Goal: Task Accomplishment & Management: Manage account settings

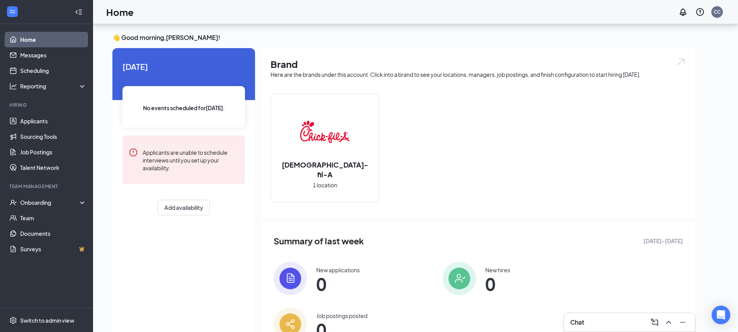
scroll to position [28, 0]
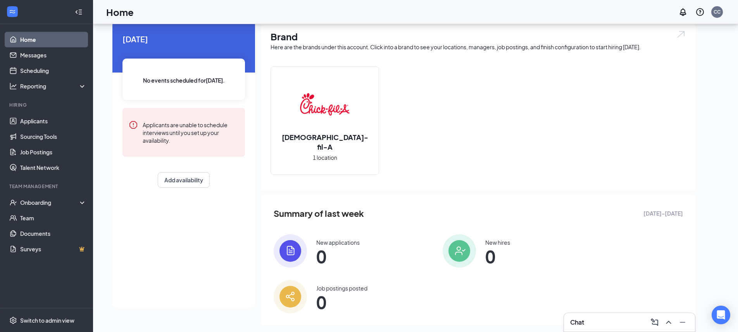
click at [338, 97] on img at bounding box center [325, 104] width 50 height 50
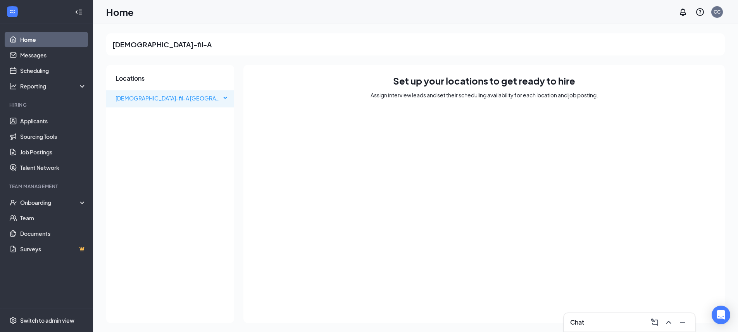
click at [215, 98] on span "[DEMOGRAPHIC_DATA]-fil-A [GEOGRAPHIC_DATA]" at bounding box center [167, 97] width 105 height 15
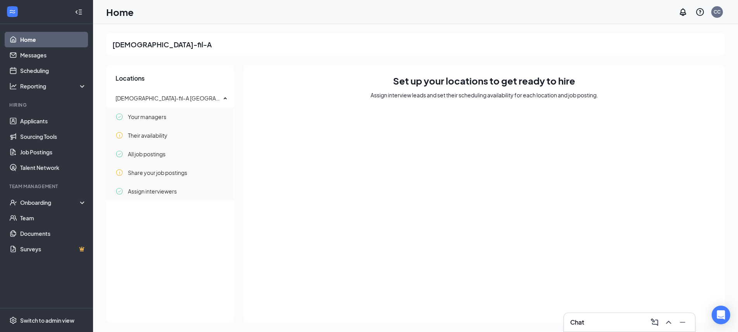
scroll to position [0, 0]
click at [190, 122] on div "Your managers" at bounding box center [171, 115] width 112 height 15
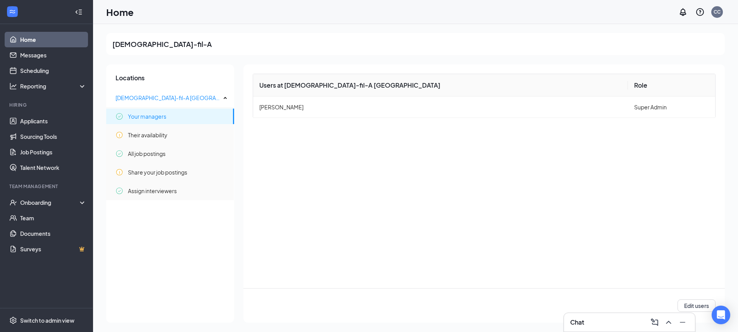
click at [49, 42] on link "Home" at bounding box center [53, 39] width 66 height 15
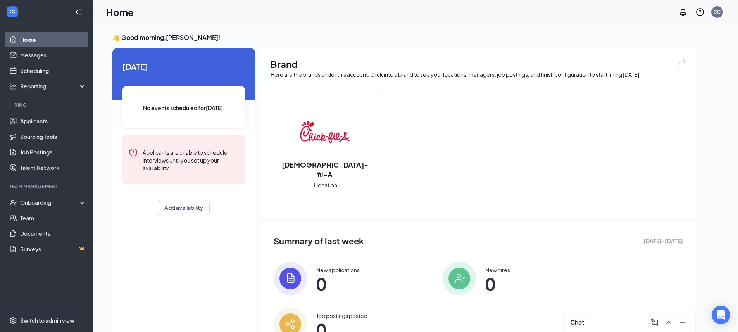
click at [334, 146] on img at bounding box center [325, 132] width 50 height 50
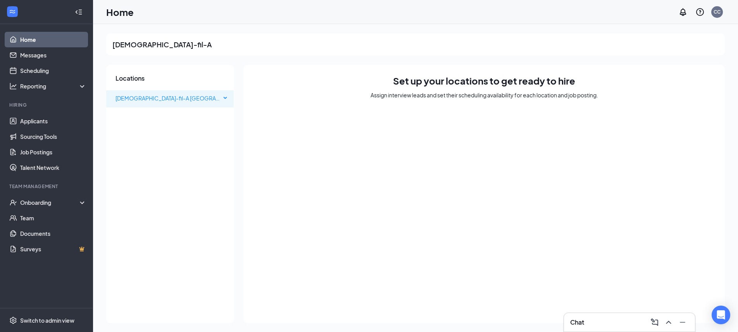
click at [137, 99] on span "[DEMOGRAPHIC_DATA]-fil-A [GEOGRAPHIC_DATA]" at bounding box center [180, 98] width 131 height 7
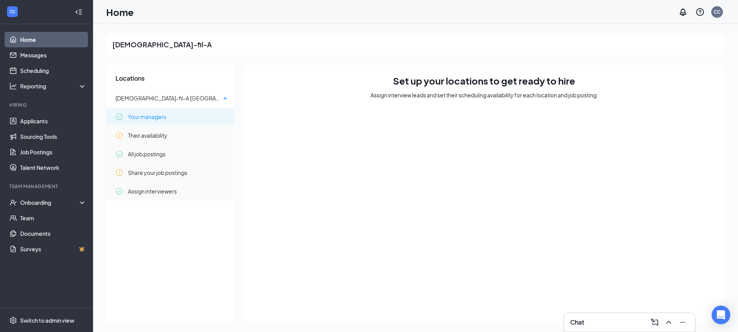
click at [154, 120] on span "Your managers" at bounding box center [147, 116] width 38 height 15
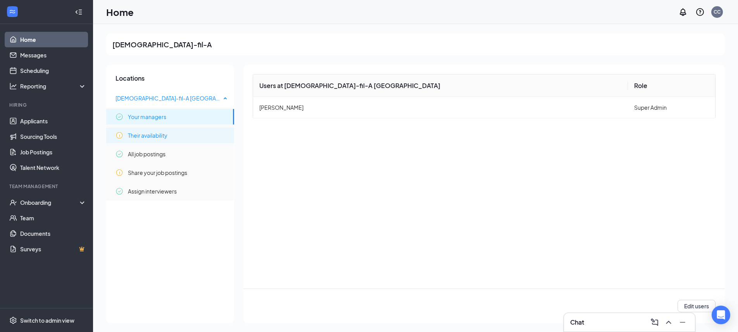
click at [155, 131] on span "Their availability" at bounding box center [148, 134] width 40 height 15
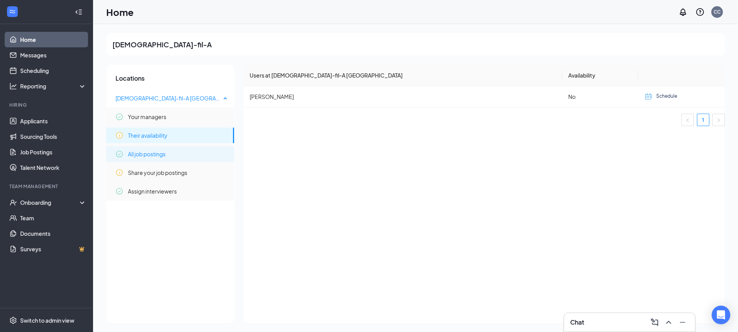
click at [151, 153] on span "All job postings" at bounding box center [147, 153] width 38 height 15
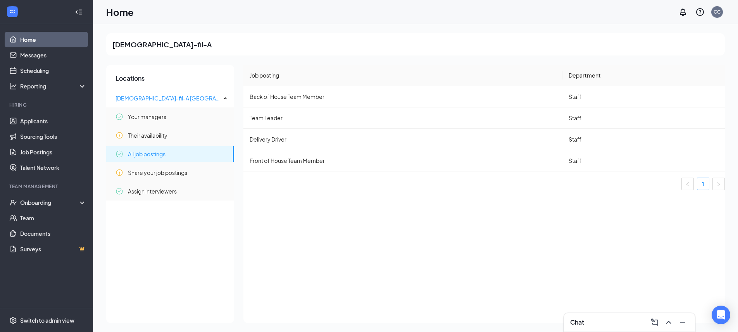
scroll to position [0, 0]
click at [308, 162] on td "Front of House Team Member" at bounding box center [402, 160] width 319 height 21
click at [379, 165] on td "Front of House Team Member" at bounding box center [402, 160] width 319 height 21
click at [161, 167] on span "Share your job postings" at bounding box center [157, 171] width 59 height 15
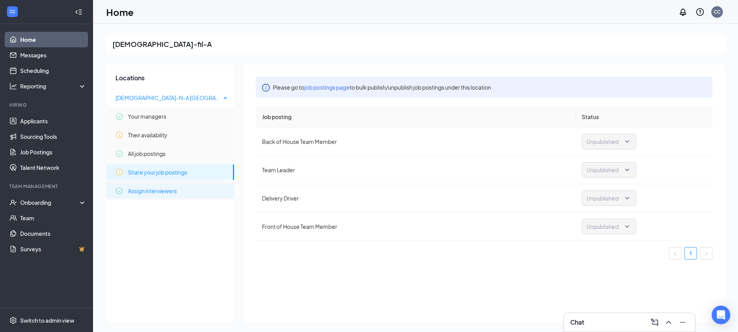
click at [169, 189] on span "Assign interviewers" at bounding box center [152, 190] width 49 height 15
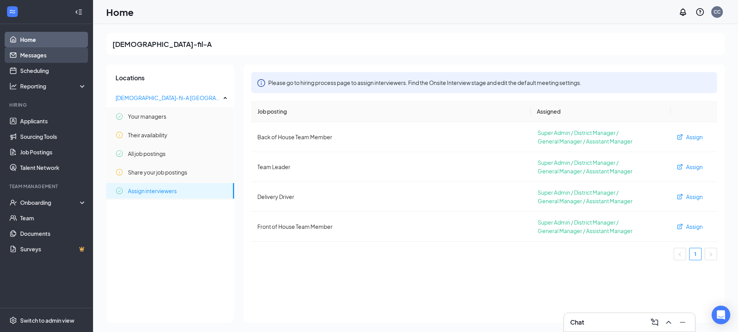
click at [41, 55] on link "Messages" at bounding box center [53, 54] width 66 height 15
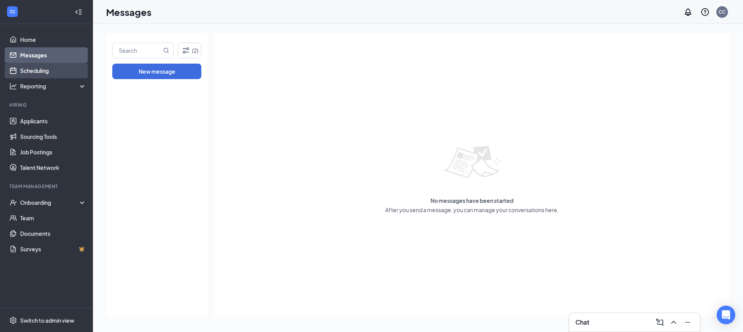
click at [43, 77] on link "Scheduling" at bounding box center [53, 70] width 66 height 15
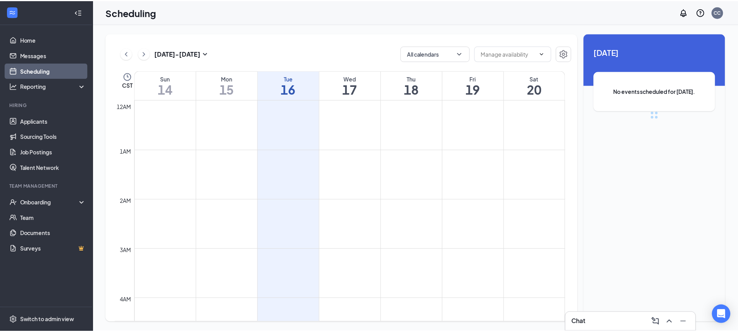
scroll to position [381, 0]
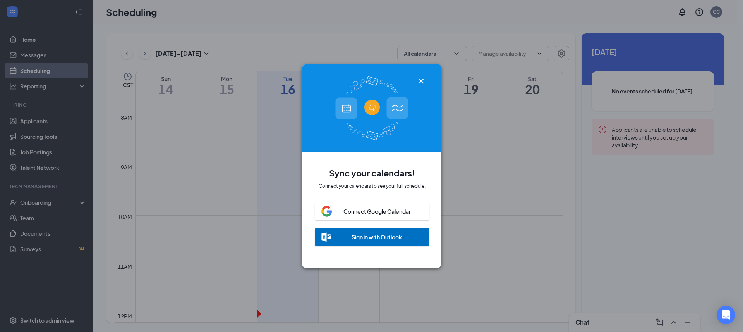
click at [381, 213] on div "Connect Google Calendar" at bounding box center [372, 211] width 114 height 18
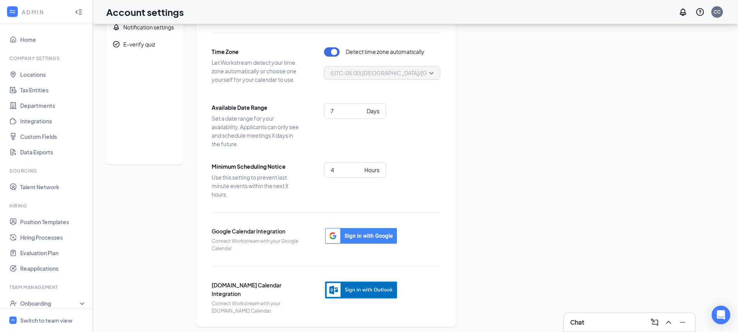
scroll to position [39, 0]
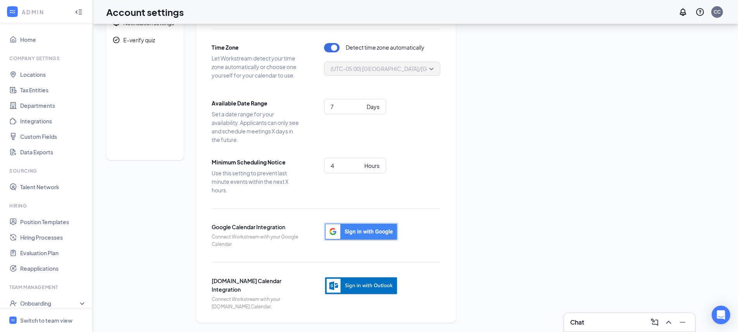
click at [351, 234] on img "button" at bounding box center [361, 231] width 74 height 18
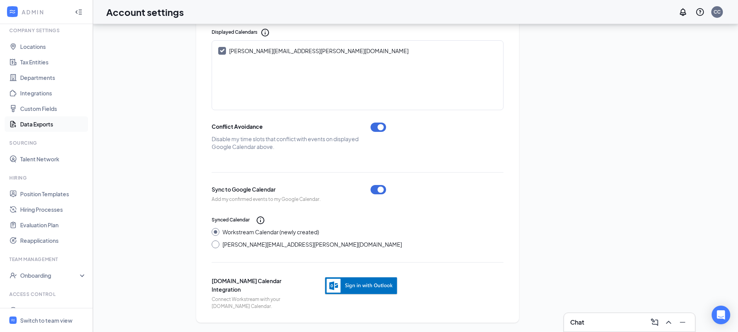
scroll to position [0, 0]
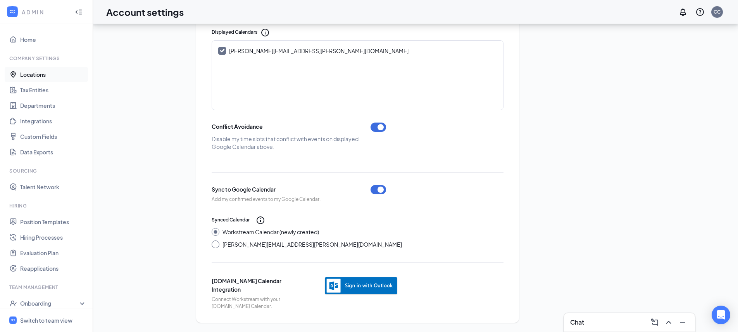
click at [39, 71] on link "Locations" at bounding box center [53, 74] width 66 height 15
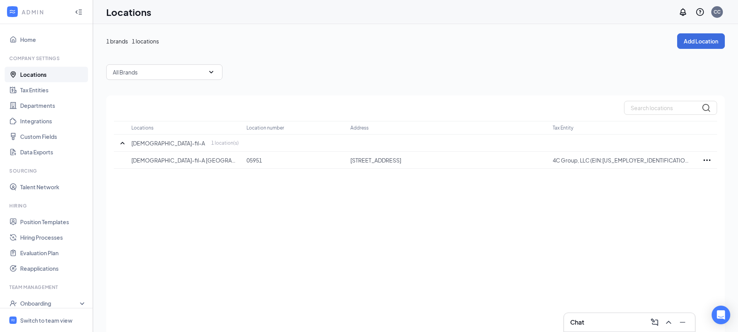
click at [13, 10] on icon "WorkstreamLogo" at bounding box center [13, 12] width 8 height 8
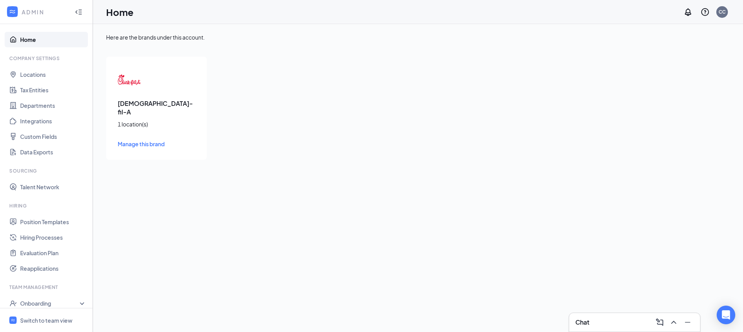
click at [79, 10] on icon "Collapse" at bounding box center [80, 11] width 3 height 5
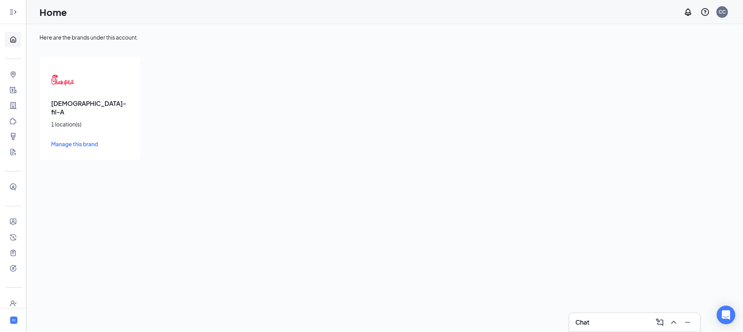
click at [9, 10] on icon "Expand" at bounding box center [13, 12] width 8 height 8
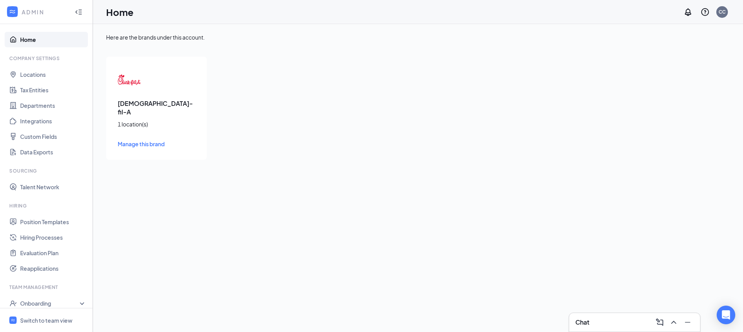
click at [50, 39] on link "Home" at bounding box center [53, 39] width 66 height 15
click at [110, 12] on h1 "Home" at bounding box center [120, 11] width 28 height 13
click at [19, 11] on div "ADMIN" at bounding box center [46, 12] width 93 height 24
click at [9, 13] on icon "WorkstreamLogo" at bounding box center [13, 12] width 8 height 8
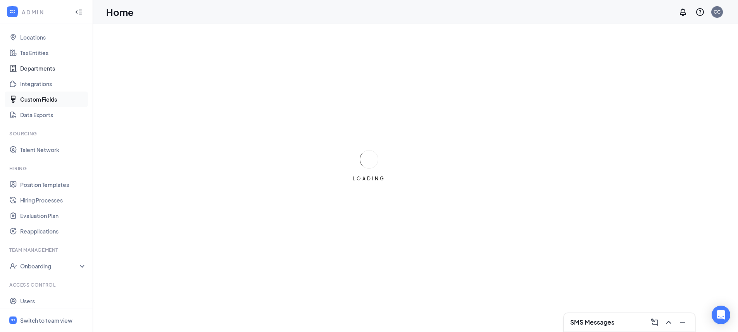
scroll to position [52, 0]
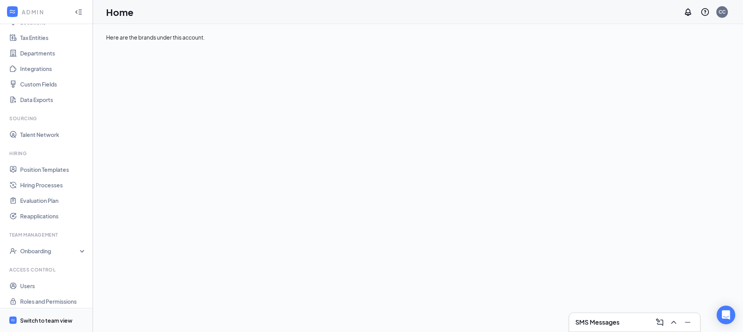
click at [36, 317] on div "Switch to team view" at bounding box center [46, 320] width 52 height 8
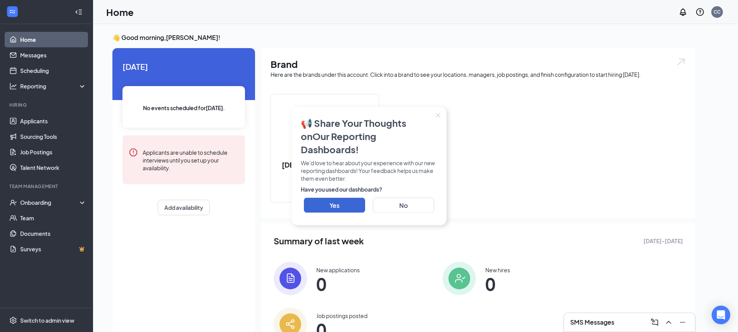
click at [440, 121] on button "Close" at bounding box center [437, 115] width 17 height 17
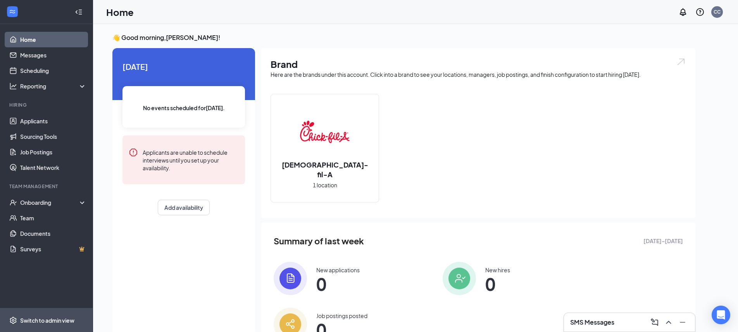
click at [24, 318] on div "Switch to admin view" at bounding box center [47, 320] width 54 height 8
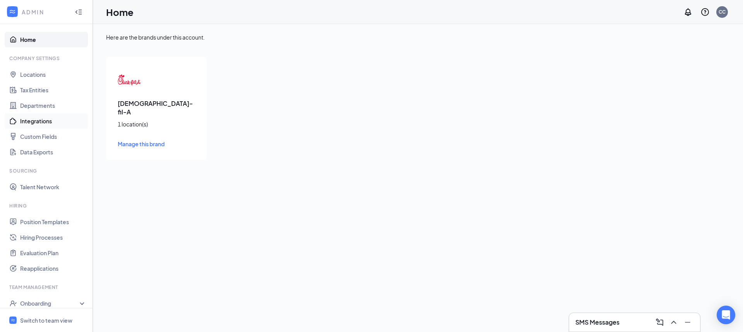
click at [45, 120] on link "Integrations" at bounding box center [53, 120] width 66 height 15
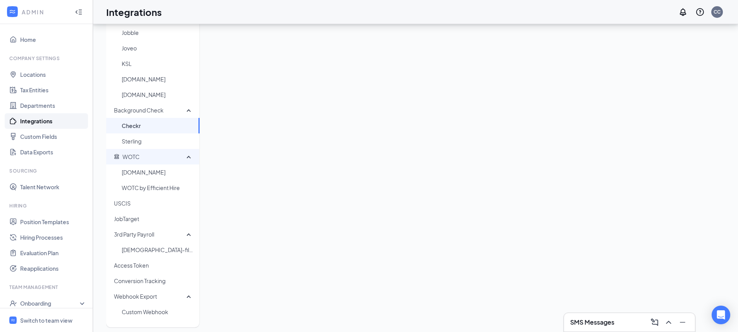
scroll to position [130, 0]
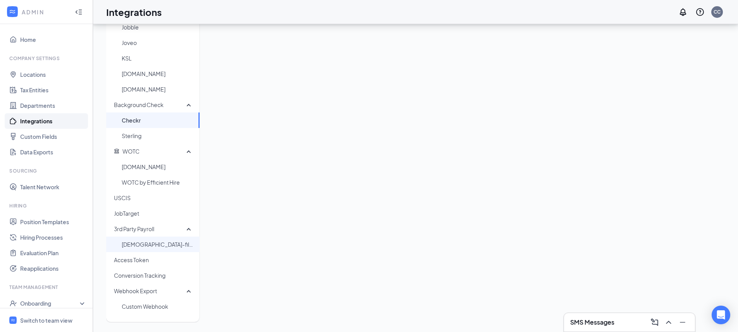
click at [165, 241] on span "Chick-fil-A HR/Payroll" at bounding box center [158, 243] width 72 height 15
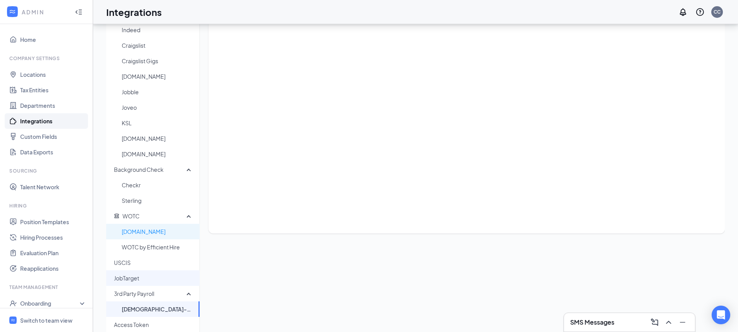
scroll to position [67, 0]
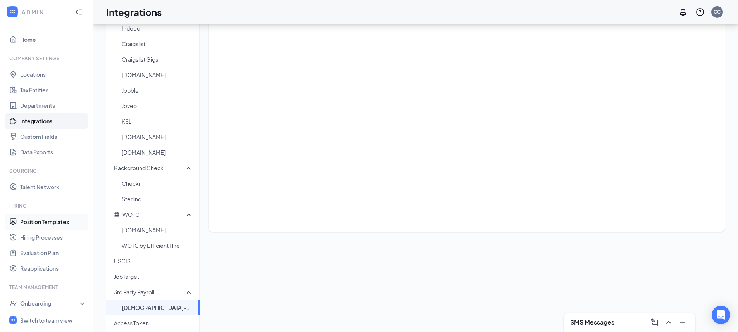
click at [58, 219] on link "Position Templates" at bounding box center [53, 221] width 66 height 15
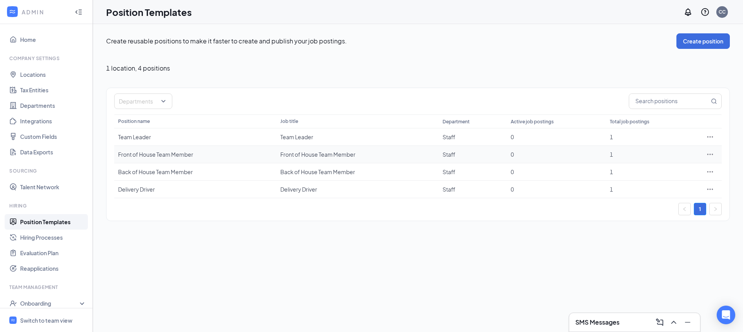
click at [336, 155] on div "Front of House Team Member" at bounding box center [358, 154] width 155 height 8
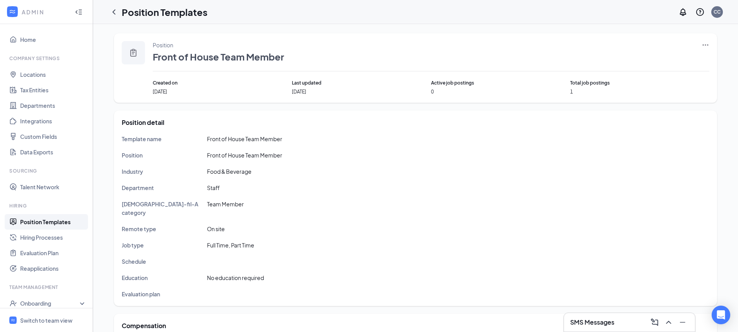
click at [706, 45] on icon "Ellipses" at bounding box center [705, 45] width 8 height 8
click at [684, 59] on span "Edit" at bounding box center [669, 61] width 67 height 9
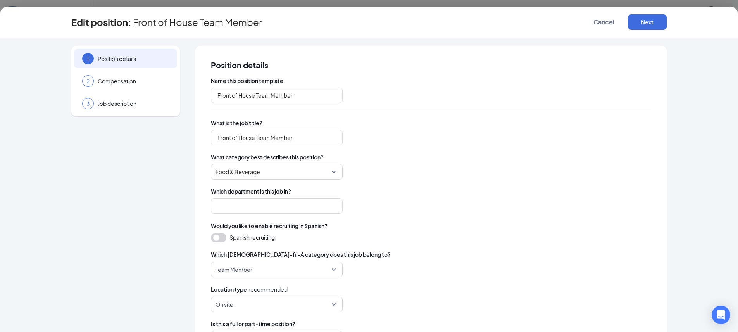
type input "Staff"
click at [302, 97] on input "Front of House Team Member" at bounding box center [277, 95] width 132 height 15
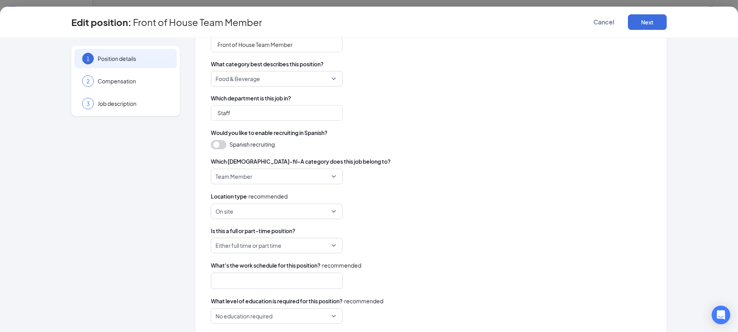
scroll to position [103, 0]
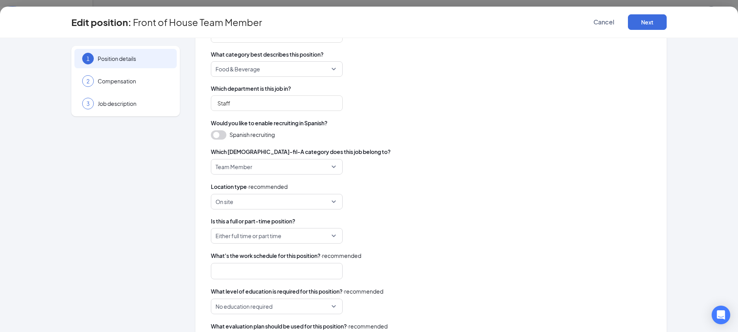
type input "Front of House Team Member V2"
click at [218, 138] on button "button" at bounding box center [218, 134] width 15 height 9
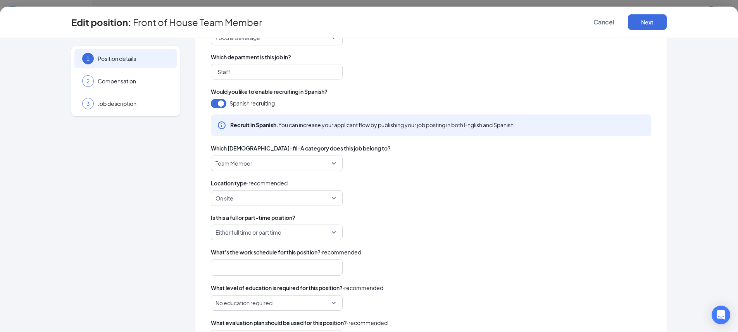
scroll to position [136, 0]
click at [305, 167] on span "Team Member" at bounding box center [272, 161] width 115 height 15
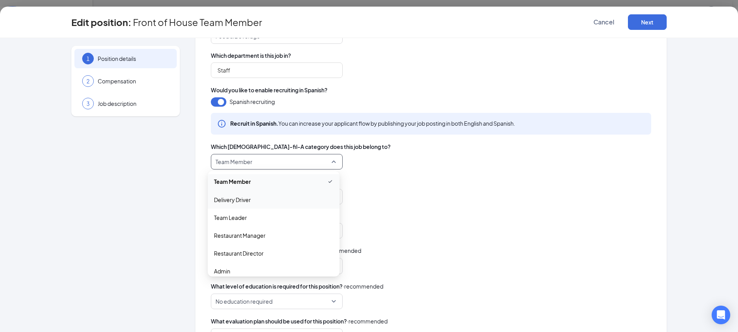
scroll to position [0, 0]
click at [316, 182] on span "Team Member" at bounding box center [273, 183] width 119 height 9
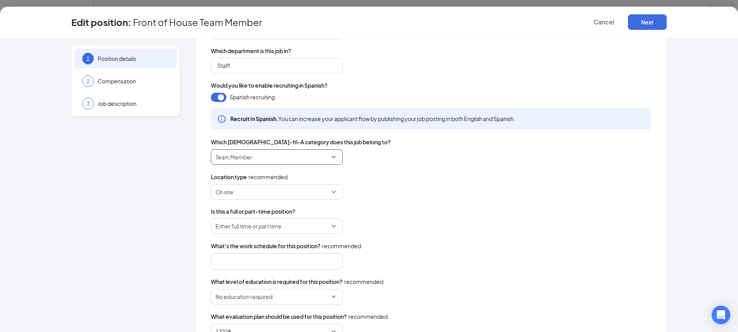
scroll to position [177, 0]
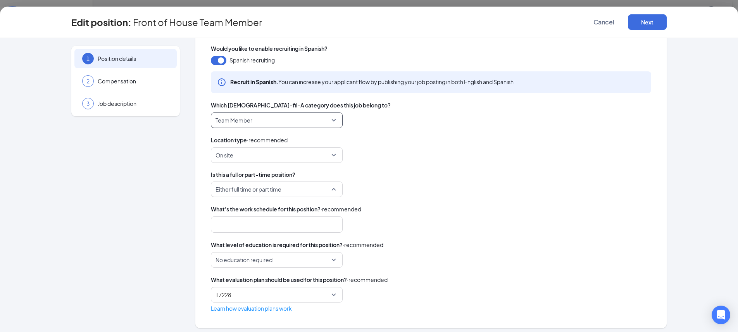
click at [318, 193] on span "Either full time or part time" at bounding box center [272, 189] width 115 height 15
click at [386, 200] on div "Name this position template Front of House Team Member V2 What is the job title…" at bounding box center [431, 106] width 440 height 413
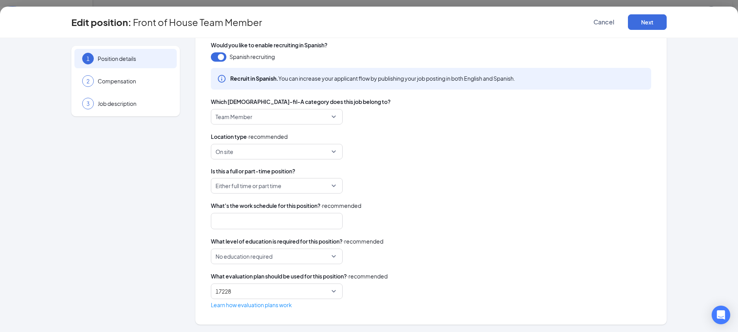
scroll to position [181, 0]
click at [336, 255] on div "No education required" at bounding box center [277, 255] width 132 height 15
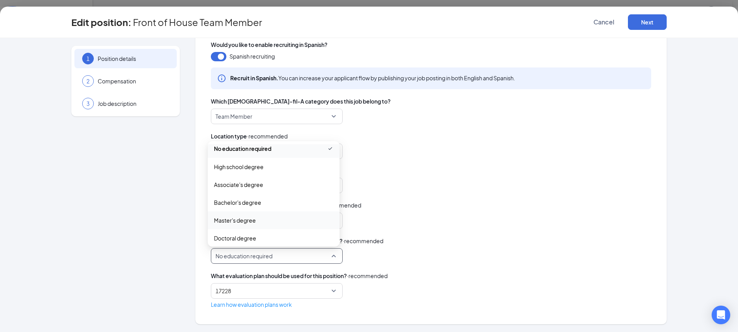
scroll to position [9, 0]
click at [376, 214] on div at bounding box center [431, 220] width 440 height 16
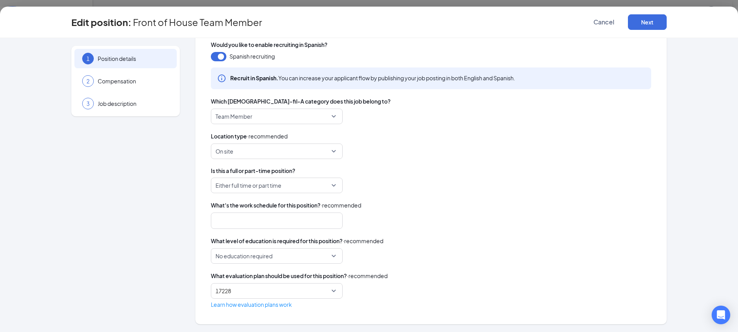
click at [333, 215] on div at bounding box center [277, 220] width 132 height 16
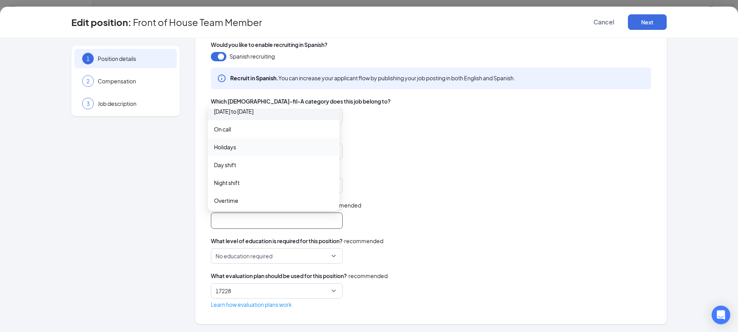
scroll to position [29, 0]
click at [268, 136] on div "Weekend availability" at bounding box center [274, 142] width 132 height 18
click at [258, 150] on div "Day shift" at bounding box center [274, 145] width 132 height 18
click at [256, 164] on span "Night shift" at bounding box center [273, 164] width 119 height 9
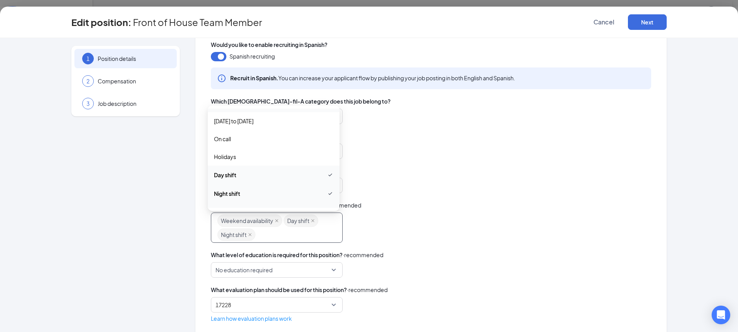
scroll to position [0, 0]
click at [418, 206] on div "What's the work schedule for this position? · recommended" at bounding box center [431, 205] width 440 height 9
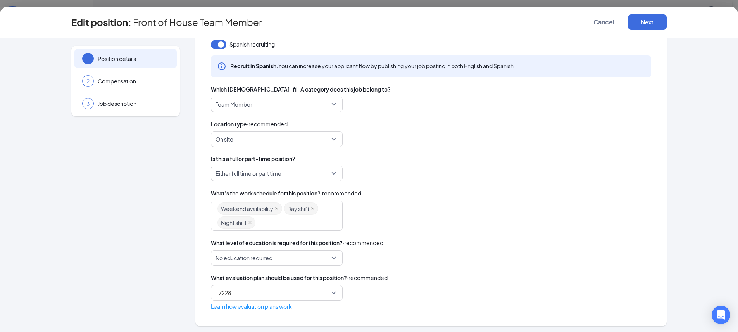
scroll to position [195, 0]
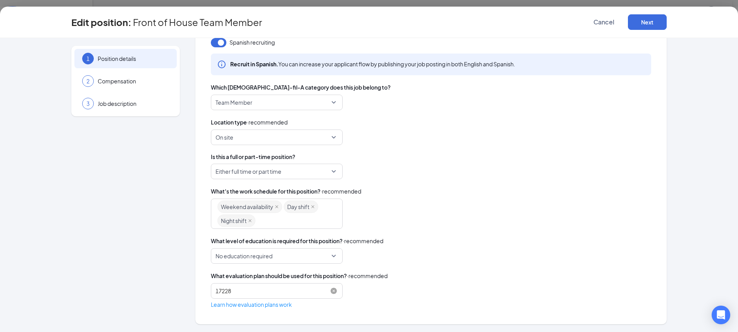
click at [319, 286] on span "17228" at bounding box center [276, 290] width 122 height 15
click at [381, 255] on div "No education required bachelor_degree master_degree doctoral_degree No educatio…" at bounding box center [431, 255] width 440 height 15
click at [316, 289] on span "17228" at bounding box center [276, 290] width 122 height 15
click at [277, 311] on span "Evaluation Plan" at bounding box center [273, 312] width 119 height 9
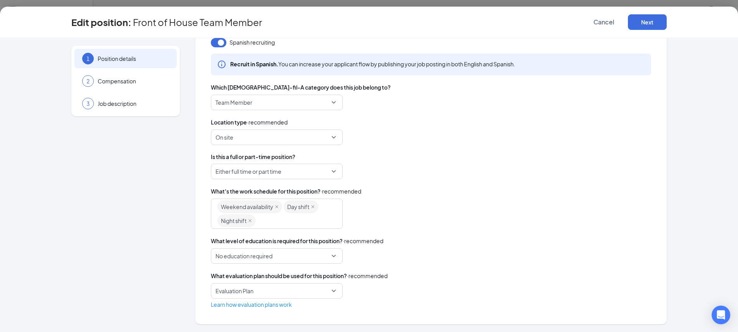
click at [414, 273] on div "What evaluation plan should be used for this position? · recommended" at bounding box center [431, 275] width 440 height 9
click at [327, 290] on input "search" at bounding box center [273, 290] width 117 height 15
click at [267, 308] on span "Evaluation Plan" at bounding box center [273, 312] width 119 height 9
click at [646, 22] on button "Next" at bounding box center [647, 21] width 39 height 15
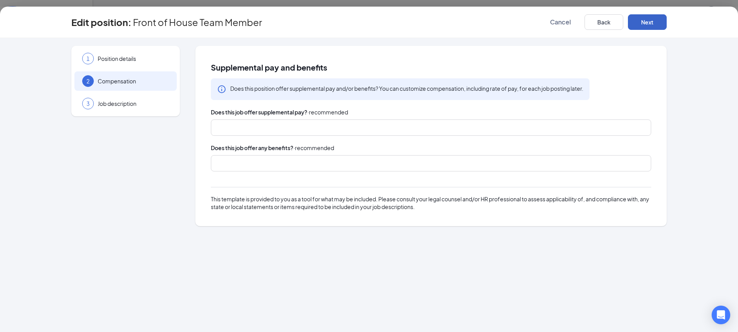
click at [310, 127] on div at bounding box center [427, 127] width 420 height 12
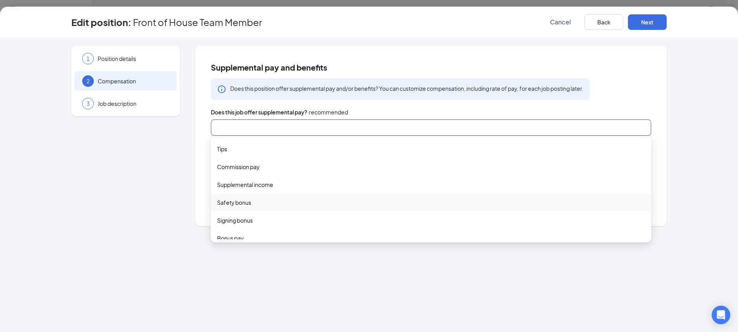
scroll to position [315, 0]
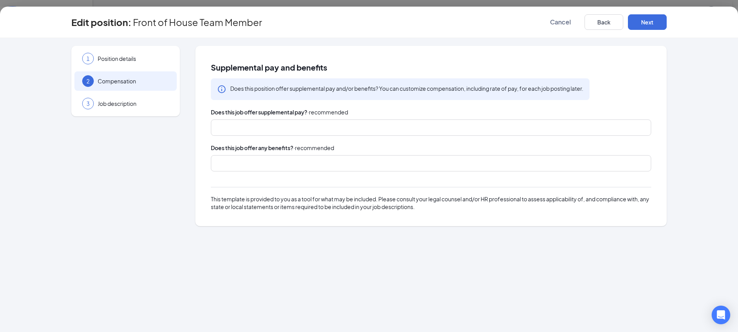
click at [207, 169] on div "Supplemental pay and benefits Does this position offer supplemental pay and/or …" at bounding box center [430, 136] width 471 height 180
click at [275, 164] on div at bounding box center [427, 163] width 420 height 12
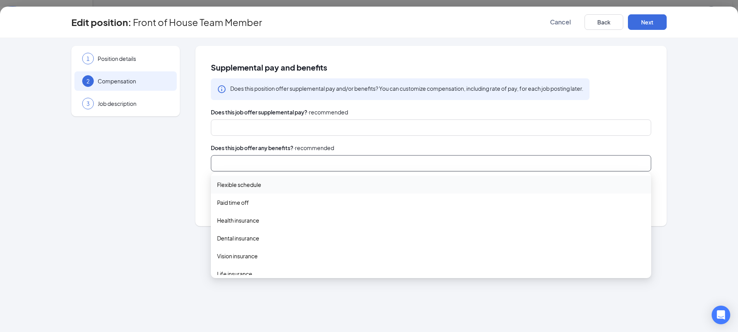
click at [263, 184] on span "Flexible schedule" at bounding box center [431, 184] width 428 height 9
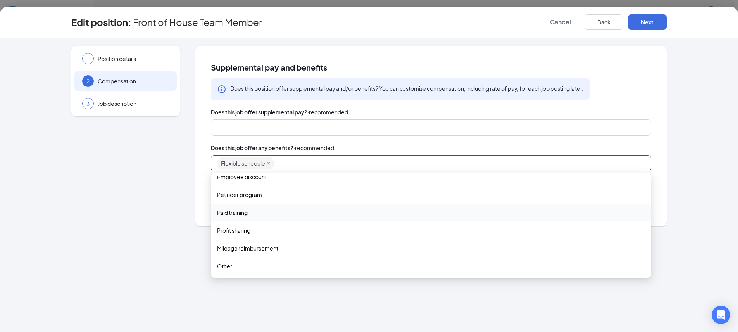
click at [248, 216] on span "Paid training" at bounding box center [232, 212] width 31 height 9
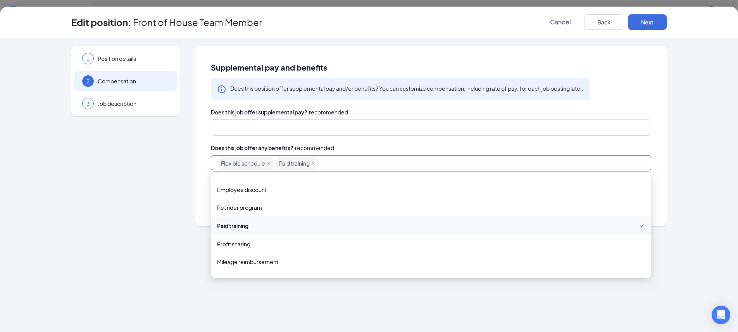
scroll to position [188, 0]
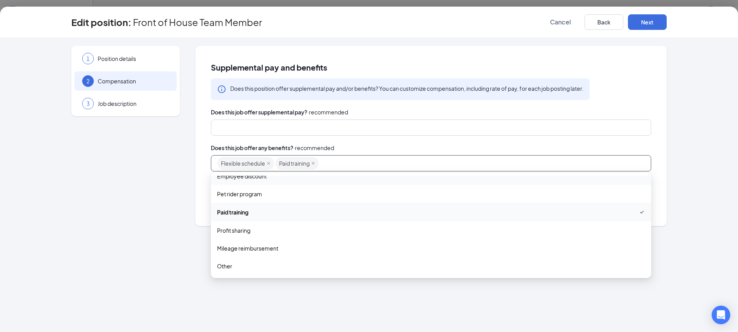
click at [709, 130] on div "1 Position details 2 Compensation 3 Job description Supplemental pay and benefi…" at bounding box center [369, 185] width 738 height 294
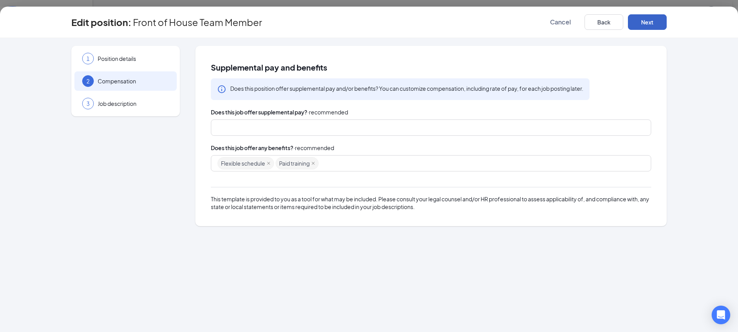
click at [653, 24] on button "Next" at bounding box center [647, 21] width 39 height 15
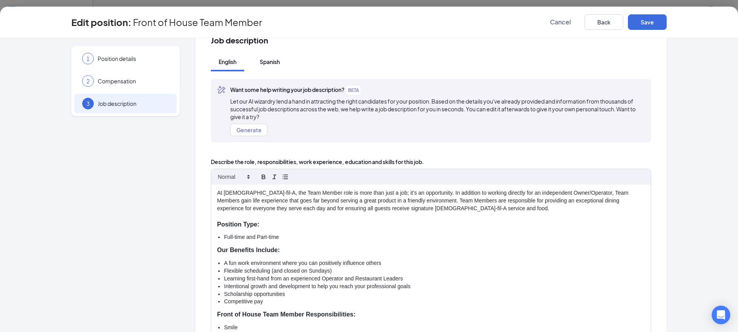
scroll to position [0, 0]
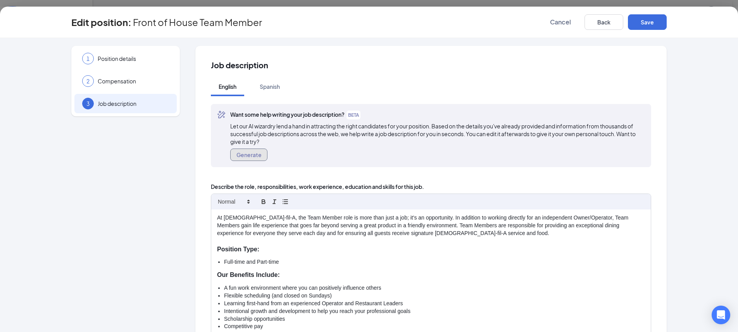
click at [254, 157] on button "Generate" at bounding box center [248, 154] width 37 height 12
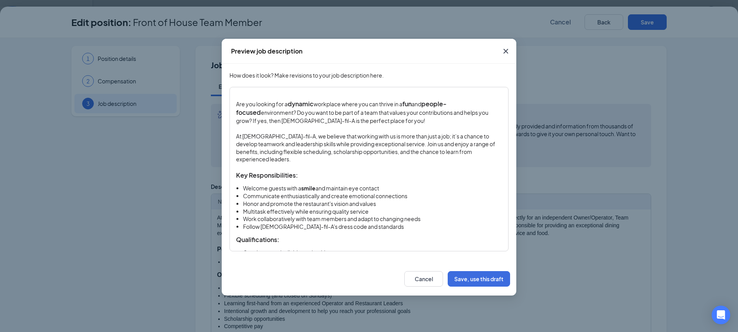
scroll to position [117, 0]
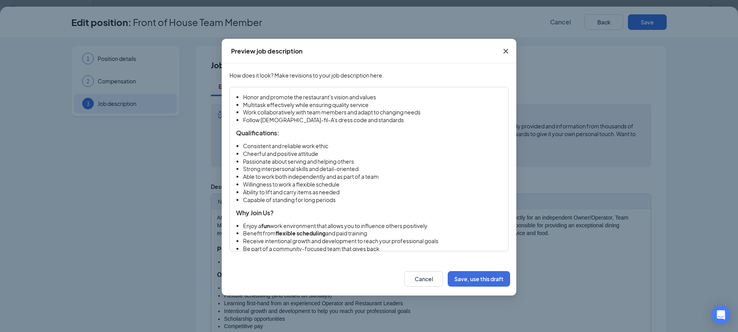
click at [504, 53] on icon "Cross" at bounding box center [505, 50] width 9 height 9
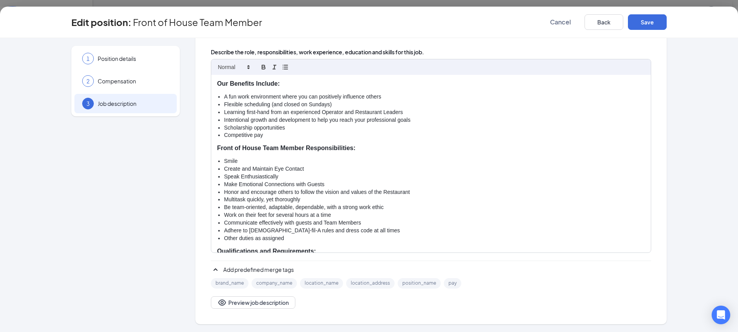
scroll to position [189, 0]
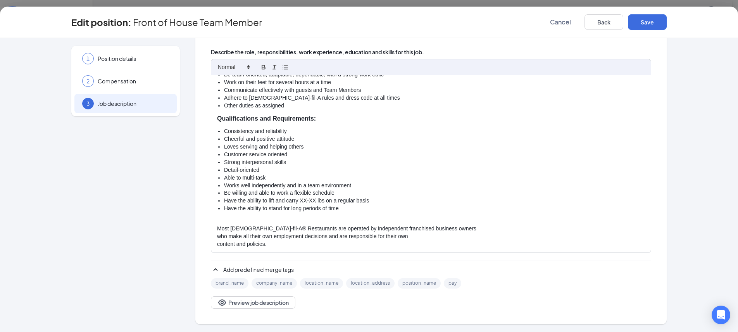
click at [313, 200] on li "Have the ability to lift and carry XX-XX lbs on a regular basis" at bounding box center [434, 201] width 421 height 8
click at [303, 200] on li "Have the ability to lift and carry XX-XX lbs on a regular basis" at bounding box center [434, 201] width 421 height 8
click at [298, 190] on li "Be willing and able to work a flexible schedule" at bounding box center [434, 193] width 421 height 8
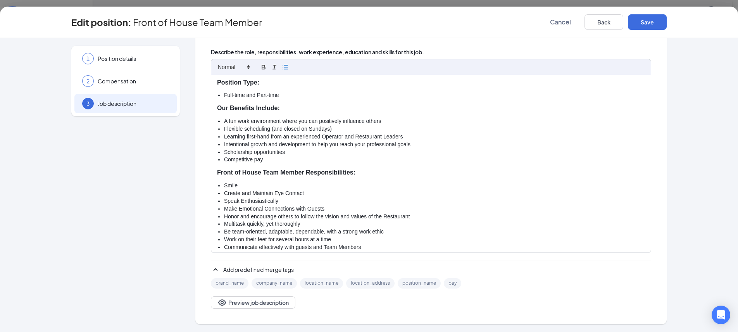
scroll to position [0, 0]
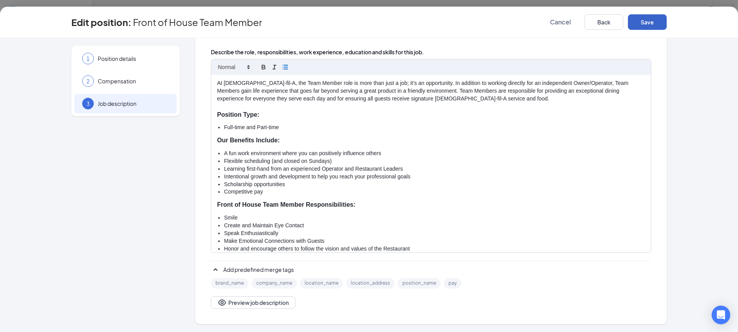
click at [644, 22] on button "Save" at bounding box center [647, 21] width 39 height 15
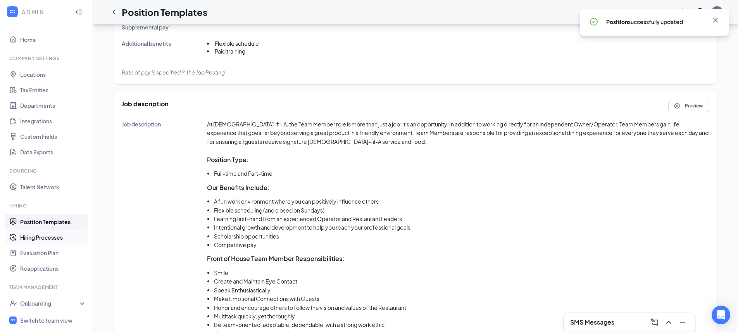
click at [39, 242] on link "Hiring Processes" at bounding box center [53, 236] width 66 height 15
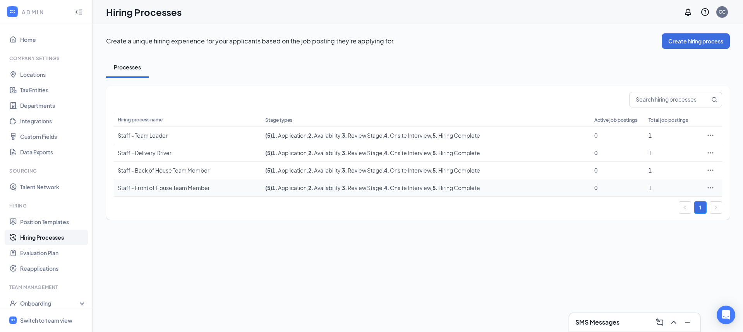
click at [191, 188] on div "Staff - Front of House Team Member" at bounding box center [188, 188] width 140 height 8
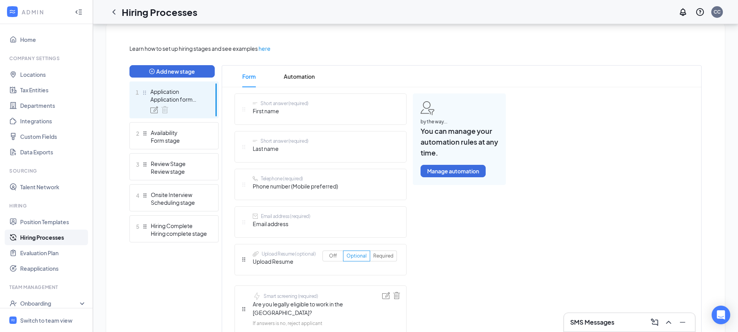
scroll to position [165, 0]
click at [162, 132] on div "Availability" at bounding box center [179, 132] width 57 height 8
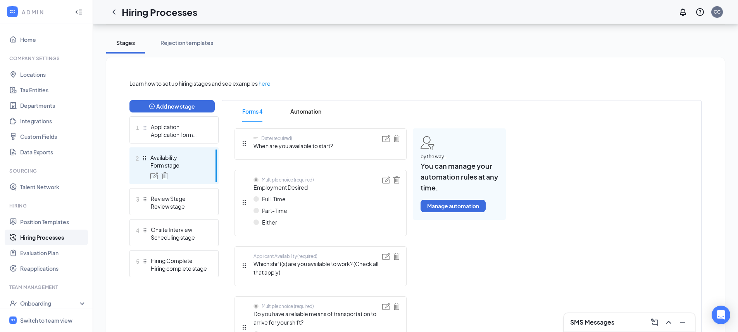
scroll to position [108, 0]
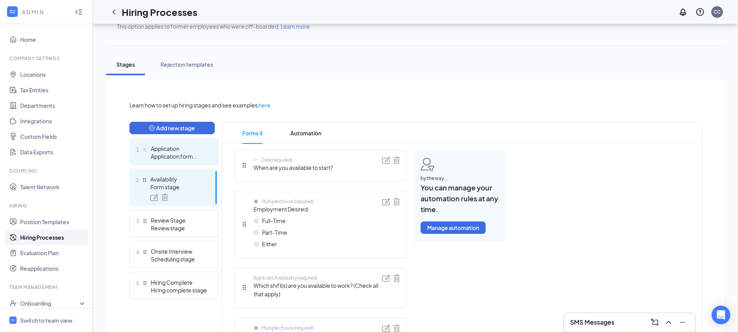
click at [204, 153] on div "Application form stage" at bounding box center [179, 156] width 57 height 8
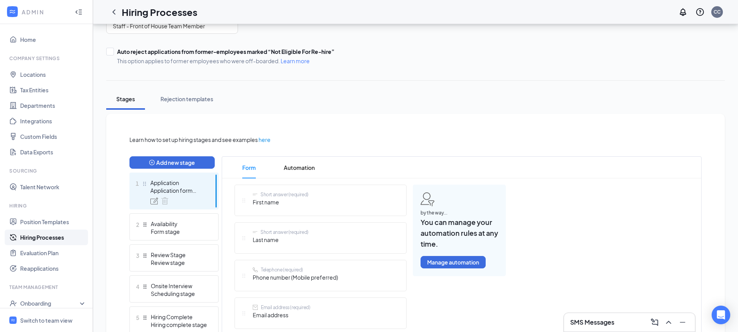
scroll to position [162, 0]
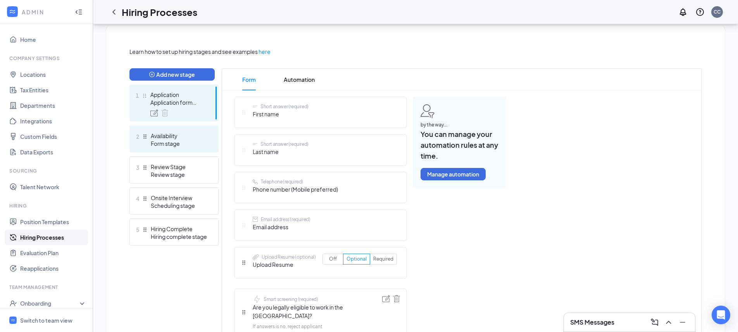
click at [168, 137] on div "Availability" at bounding box center [179, 136] width 57 height 8
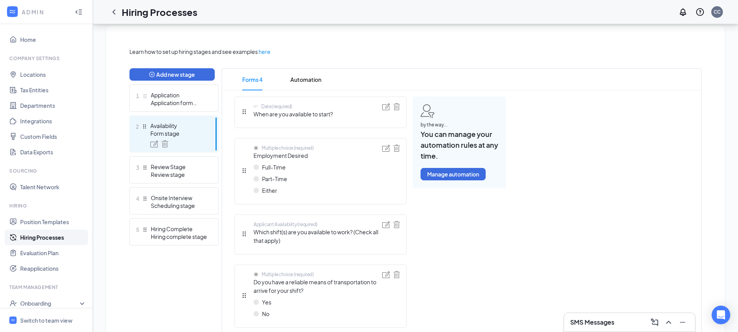
click at [321, 227] on span "Which shift(s) are you available to work? (Check all that apply)" at bounding box center [317, 235] width 129 height 17
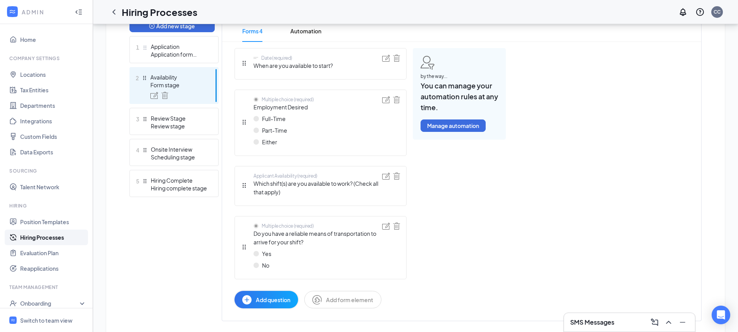
scroll to position [221, 0]
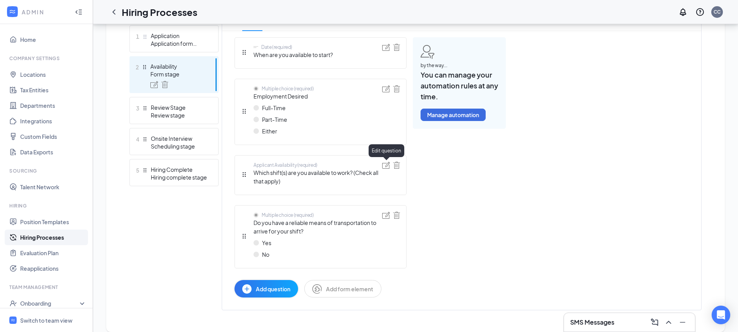
click at [386, 166] on img at bounding box center [386, 165] width 8 height 7
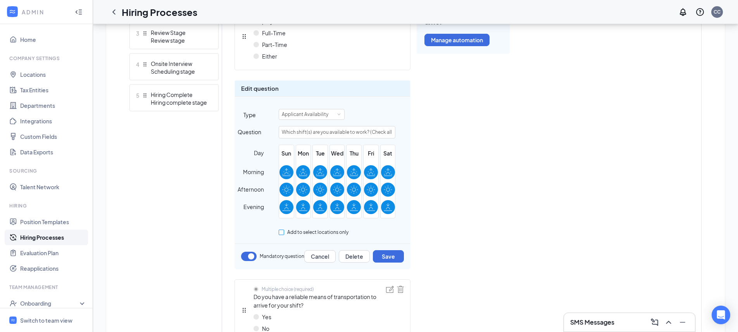
scroll to position [297, 0]
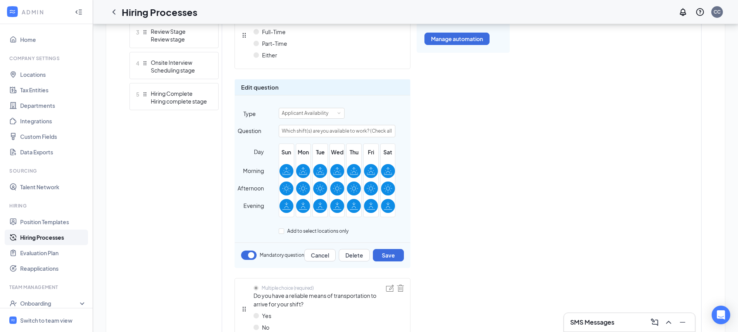
click at [286, 167] on icon at bounding box center [286, 168] width 3 height 2
click at [0, 0] on input "checkbox" at bounding box center [0, 0] width 0 height 0
click at [286, 186] on icon at bounding box center [286, 188] width 9 height 9
click at [0, 0] on input "checkbox" at bounding box center [0, 0] width 0 height 0
click at [286, 206] on icon at bounding box center [286, 205] width 9 height 9
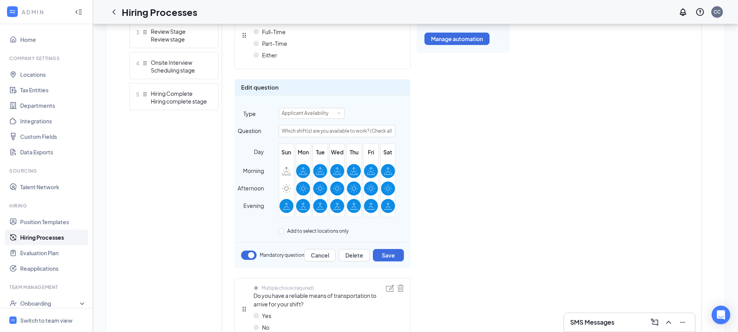
click at [0, 0] on input "checkbox" at bounding box center [0, 0] width 0 height 0
click at [396, 254] on button "Save" at bounding box center [388, 255] width 31 height 12
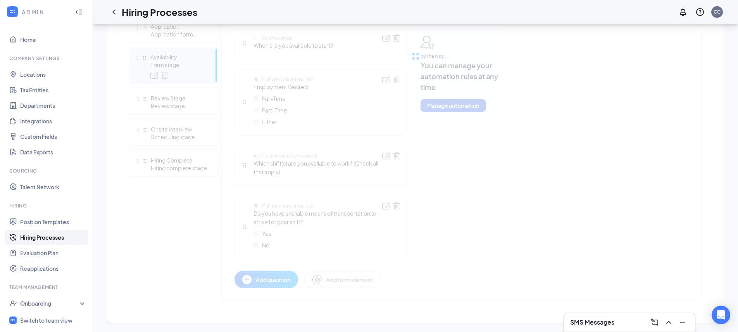
scroll to position [231, 0]
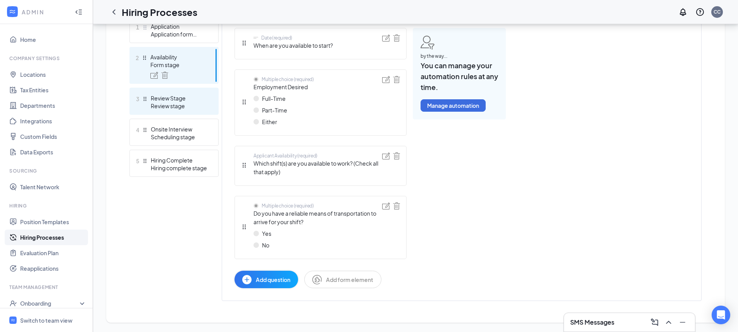
click at [186, 108] on div "Review stage" at bounding box center [179, 106] width 57 height 8
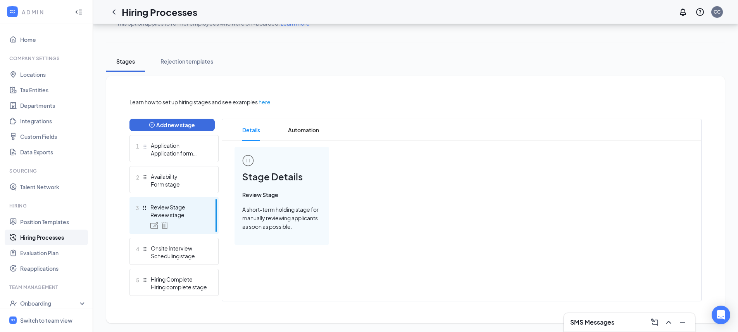
scroll to position [112, 0]
click at [177, 255] on div "Scheduling stage" at bounding box center [179, 255] width 57 height 8
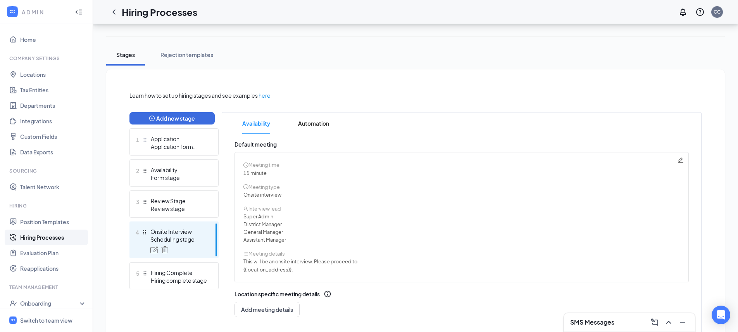
scroll to position [166, 0]
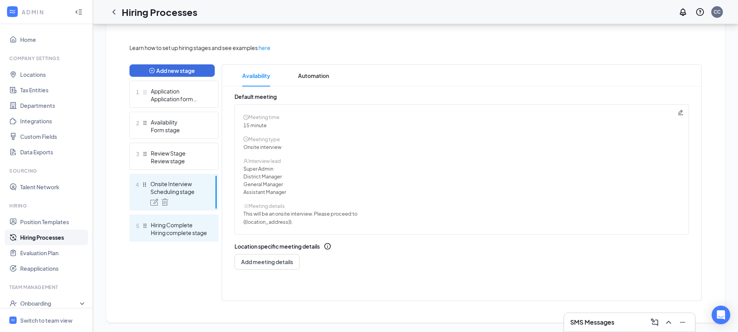
click at [180, 238] on div "5 Hiring Complete Hiring complete stage" at bounding box center [173, 227] width 89 height 27
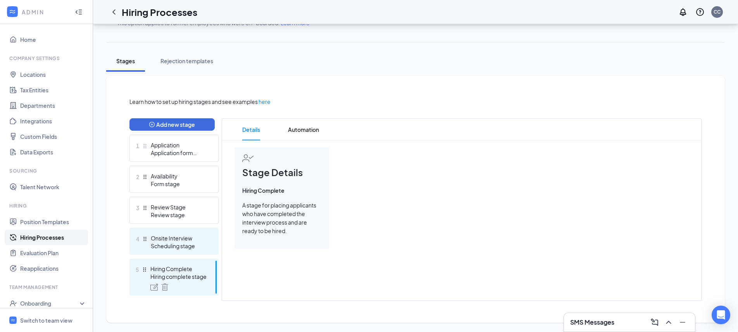
click at [183, 234] on div "Onsite Interview" at bounding box center [179, 238] width 57 height 8
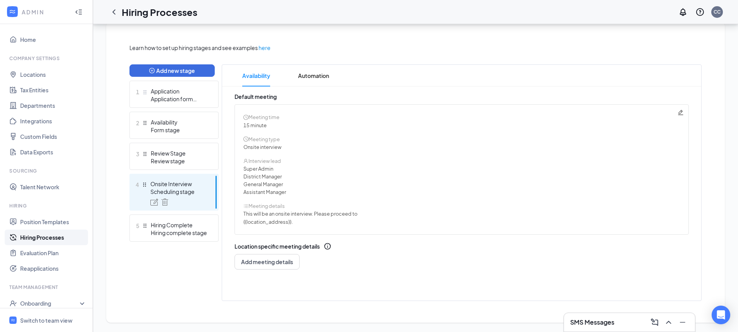
click at [680, 113] on icon "Pencil" at bounding box center [680, 112] width 5 height 5
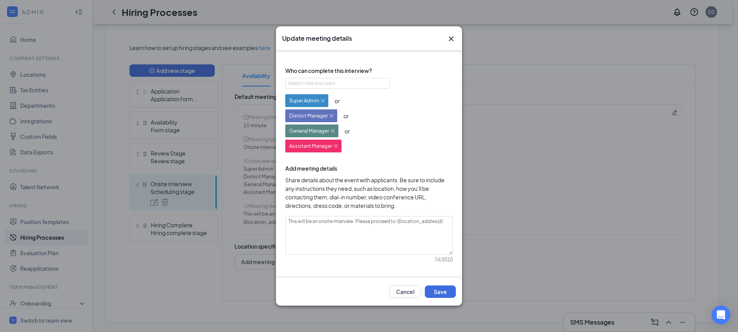
scroll to position [0, 0]
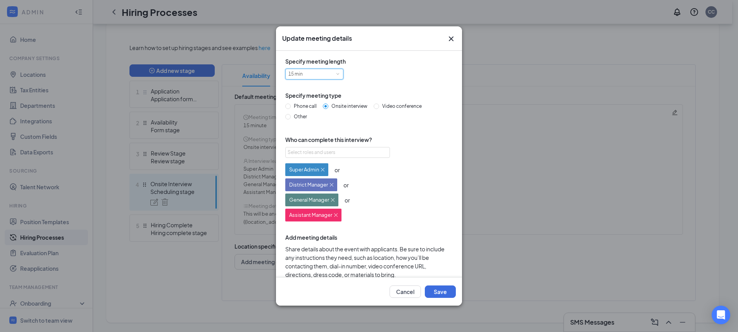
click at [340, 74] on div "15 min" at bounding box center [314, 74] width 58 height 11
click at [331, 99] on li "30 min" at bounding box center [314, 100] width 58 height 13
click at [446, 295] on button "Save" at bounding box center [440, 291] width 31 height 12
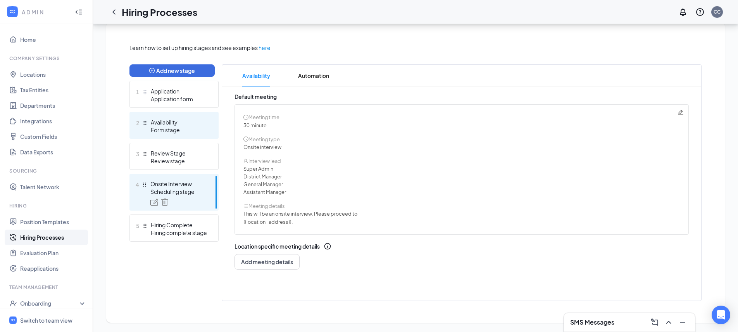
click at [174, 129] on div "Form stage" at bounding box center [179, 130] width 57 height 8
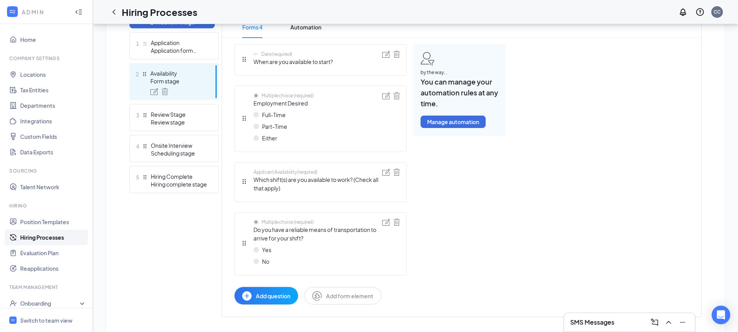
scroll to position [231, 0]
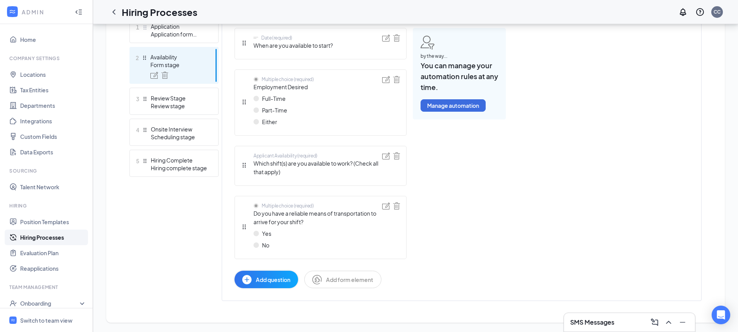
click at [280, 285] on button "Add question" at bounding box center [266, 278] width 64 height 17
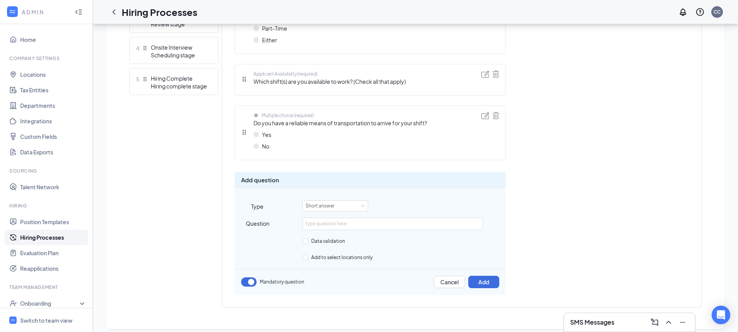
scroll to position [319, 0]
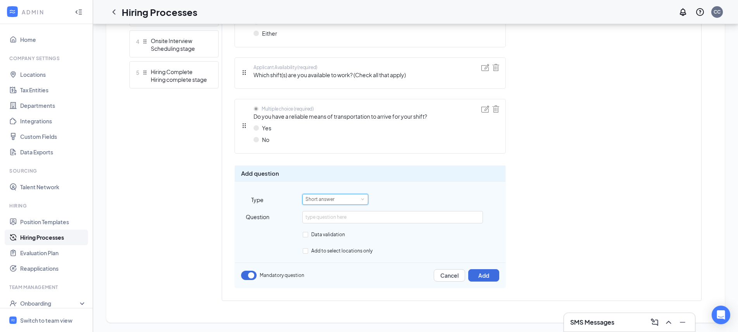
click at [342, 196] on div "Short answer" at bounding box center [335, 199] width 60 height 10
click at [333, 262] on li "File upload" at bounding box center [335, 262] width 66 height 13
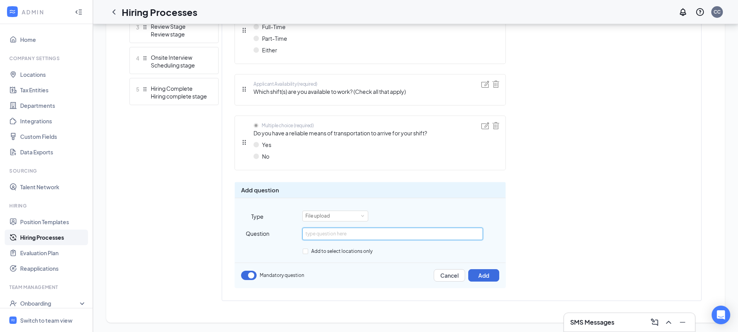
scroll to position [302, 0]
click at [351, 236] on input "text" at bounding box center [392, 233] width 180 height 12
type input "Please record a 60 second video sharing why you would like to work at Chick-fil…"
click at [495, 279] on button "Add" at bounding box center [483, 275] width 31 height 12
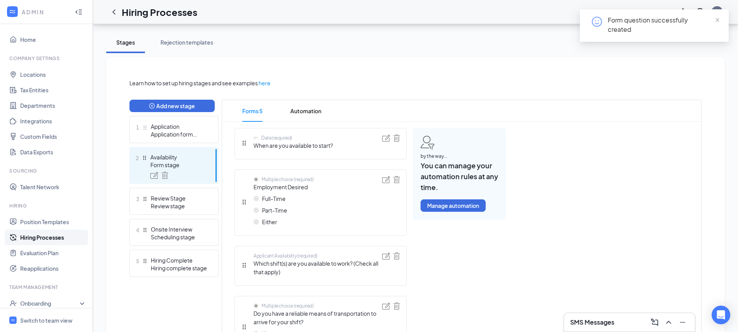
scroll to position [200, 0]
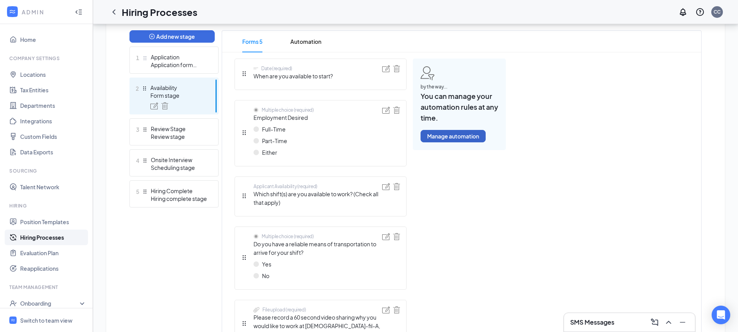
click at [446, 135] on button "Manage automation" at bounding box center [452, 136] width 65 height 12
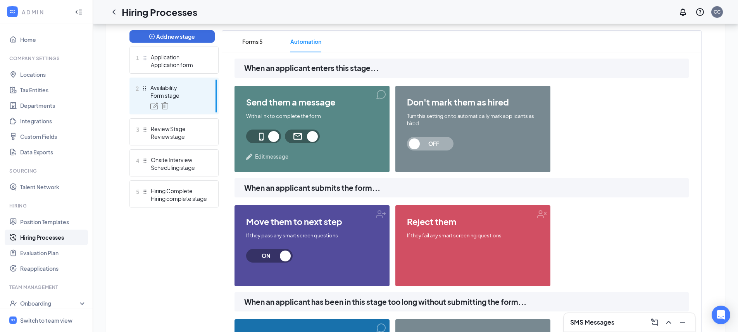
click at [262, 156] on span "Edit message" at bounding box center [271, 157] width 33 height 8
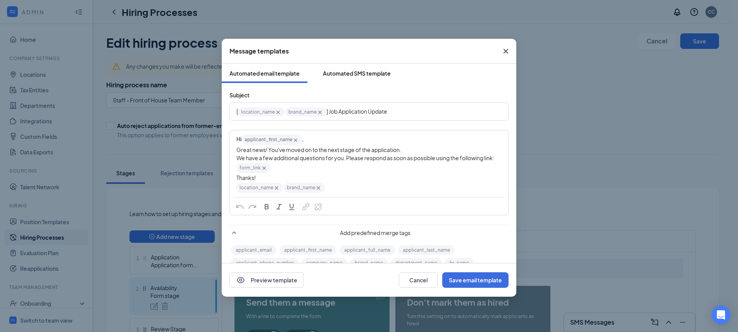
click at [339, 70] on div "Automated SMS template" at bounding box center [357, 73] width 68 height 8
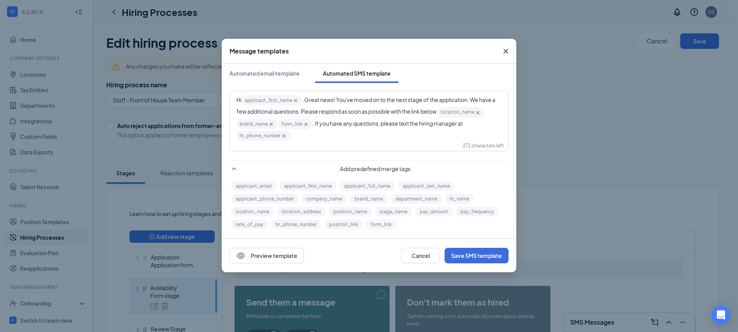
click at [504, 56] on span "Close" at bounding box center [505, 51] width 21 height 21
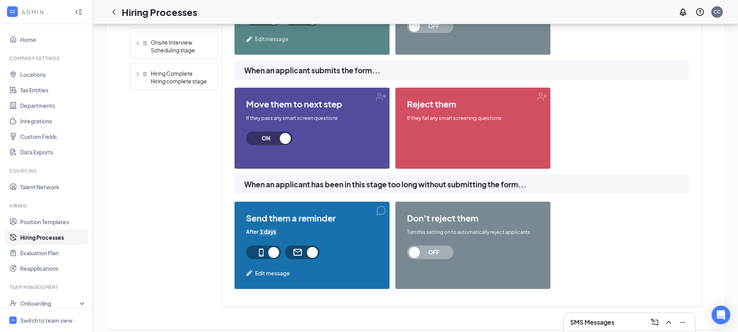
scroll to position [309, 0]
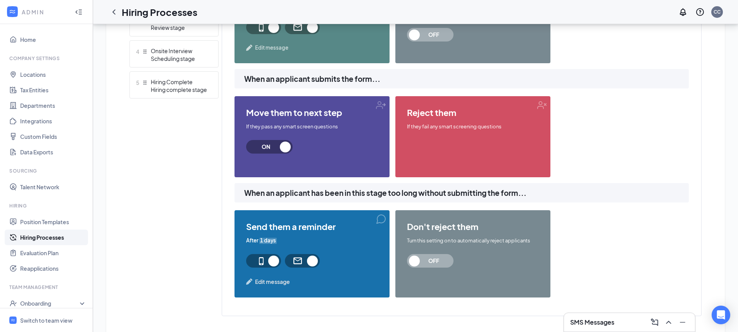
click at [268, 49] on span "Edit message" at bounding box center [271, 48] width 33 height 8
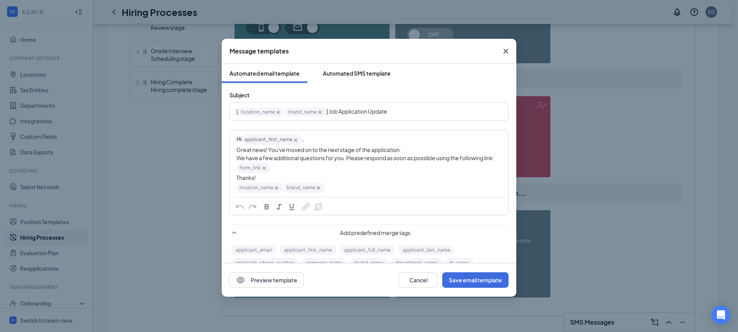
click at [341, 74] on div "Automated SMS template" at bounding box center [357, 73] width 68 height 8
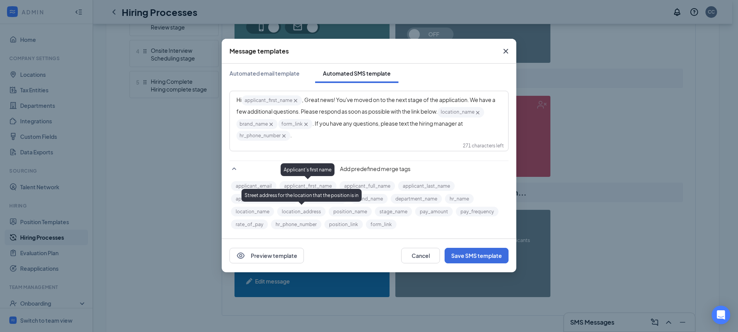
scroll to position [320, 0]
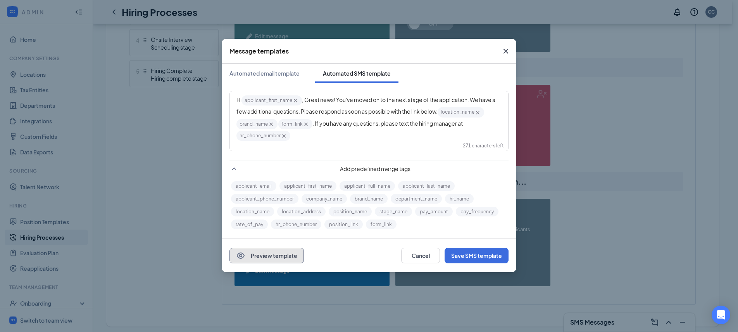
click at [286, 254] on button "Preview template" at bounding box center [266, 255] width 74 height 15
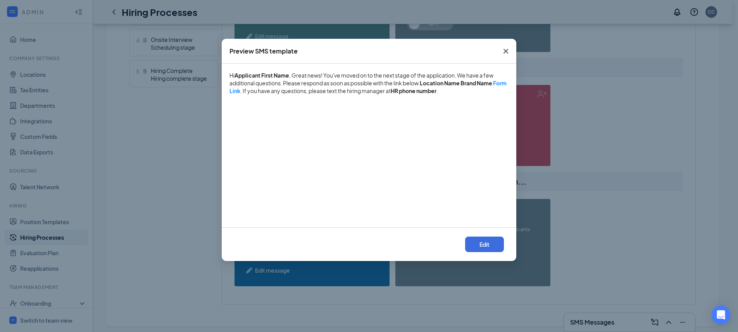
click at [506, 53] on icon "Cross" at bounding box center [505, 50] width 9 height 9
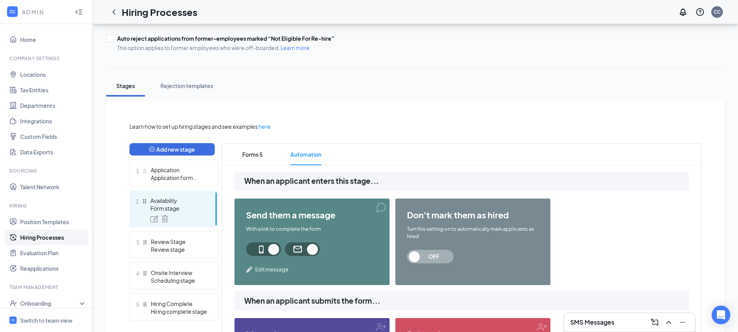
scroll to position [0, 0]
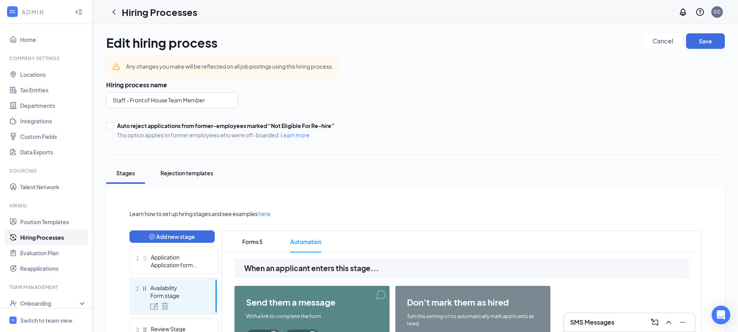
click at [204, 172] on div "Rejection templates" at bounding box center [186, 173] width 53 height 8
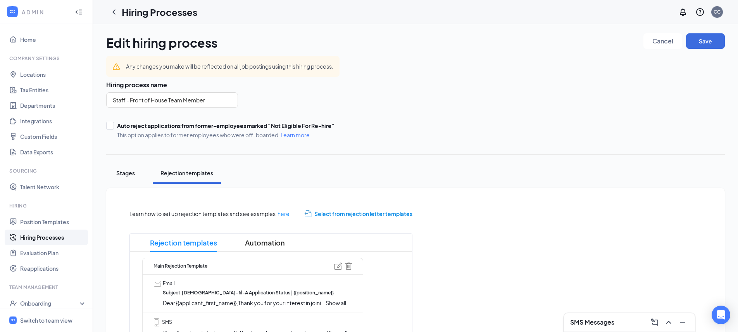
click at [129, 171] on div "Stages" at bounding box center [125, 173] width 23 height 8
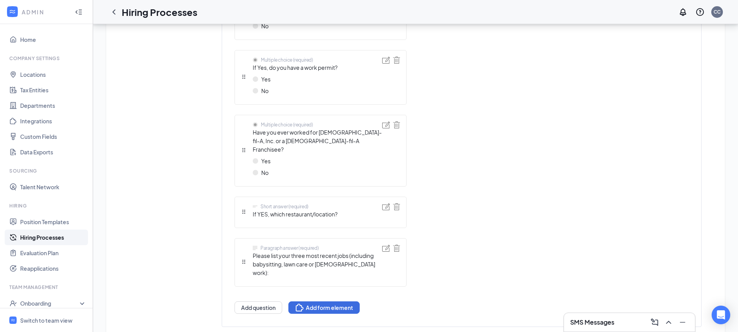
scroll to position [524, 0]
click at [313, 301] on button "Add form element" at bounding box center [323, 307] width 71 height 12
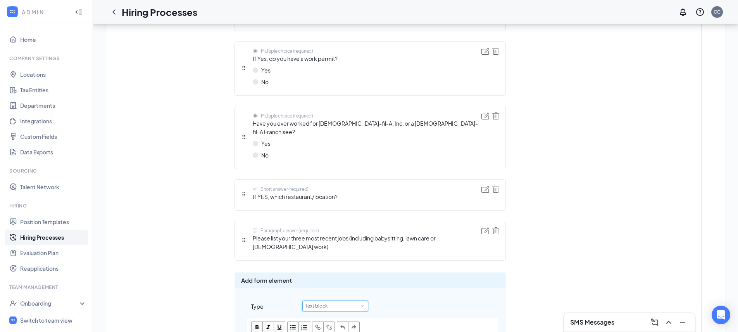
click at [327, 301] on div "Text block" at bounding box center [319, 306] width 28 height 10
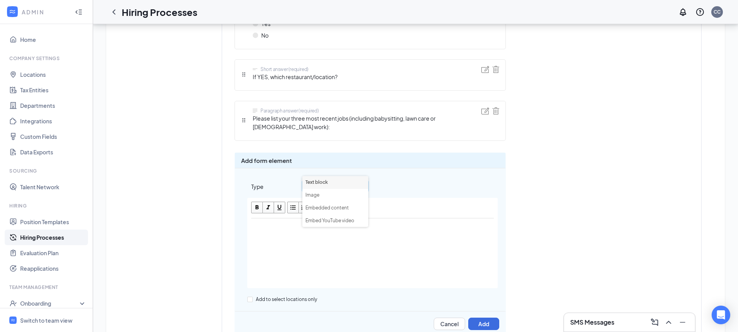
scroll to position [675, 0]
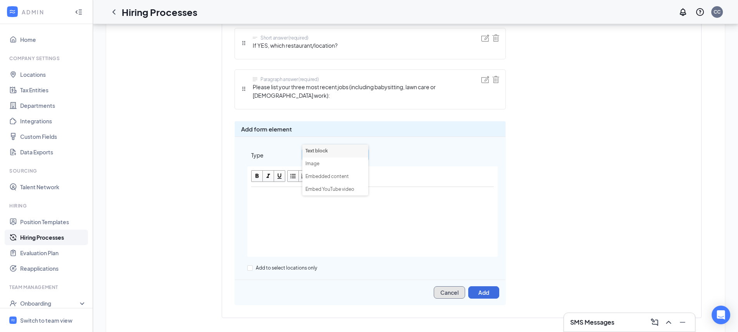
click at [459, 286] on button "Cancel" at bounding box center [449, 292] width 31 height 12
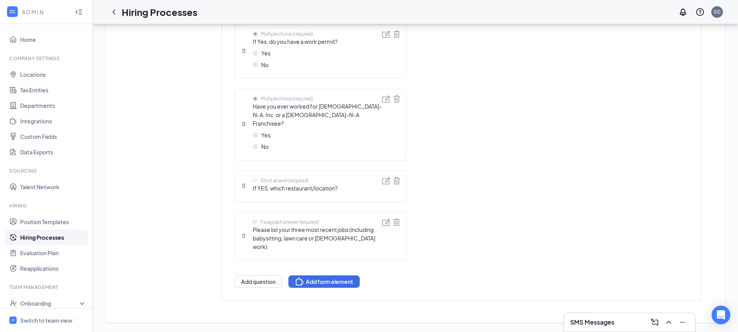
scroll to position [524, 0]
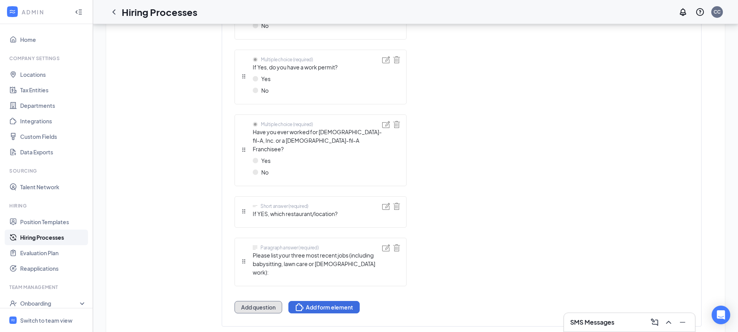
click at [267, 301] on button "Add question" at bounding box center [258, 307] width 48 height 12
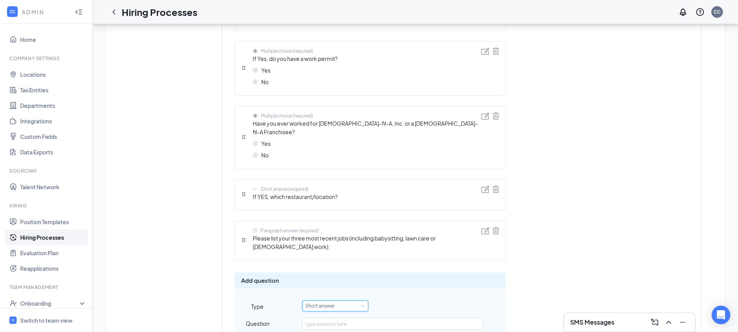
click at [326, 301] on div "Short answer" at bounding box center [322, 306] width 34 height 10
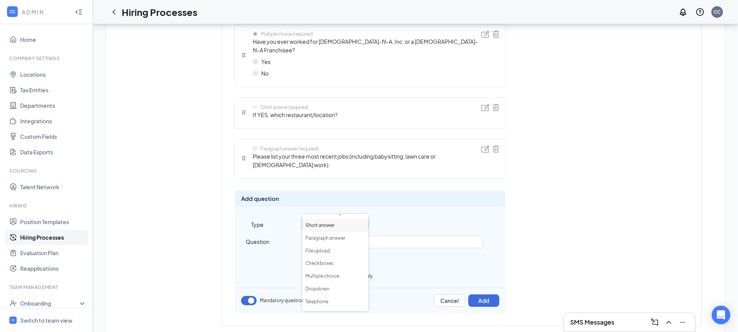
scroll to position [0, 0]
click at [342, 222] on li "Smart screening" at bounding box center [335, 220] width 66 height 13
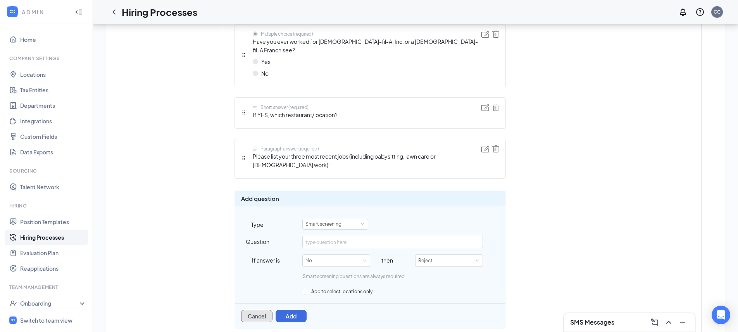
click at [267, 310] on button "Cancel" at bounding box center [256, 316] width 31 height 12
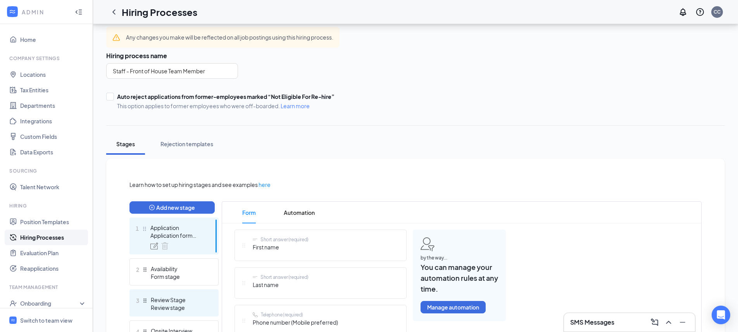
scroll to position [64, 0]
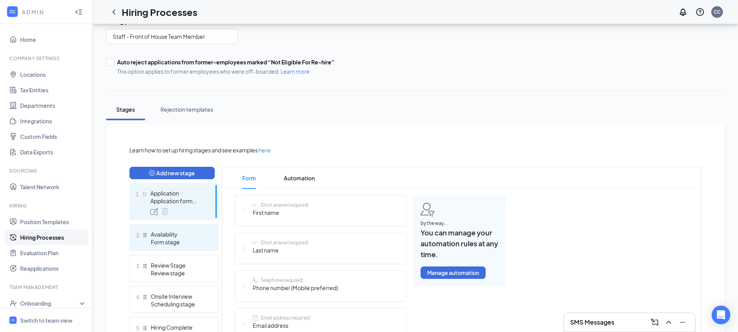
click at [182, 236] on div "Availability" at bounding box center [179, 234] width 57 height 8
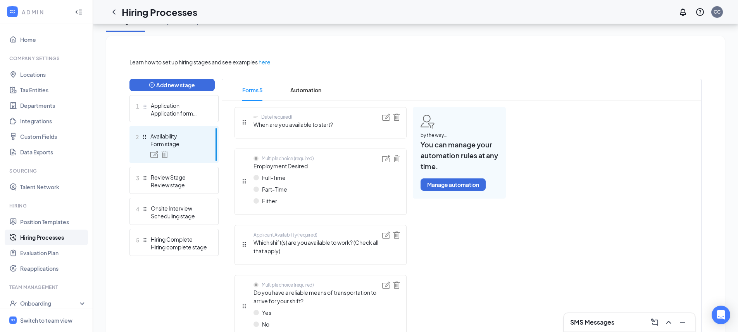
scroll to position [289, 0]
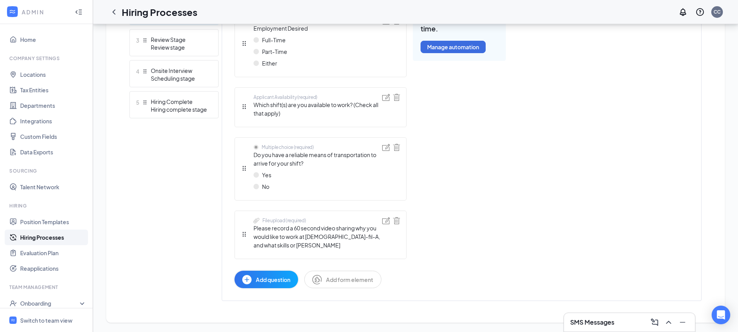
click at [275, 278] on span "Add question" at bounding box center [273, 279] width 34 height 9
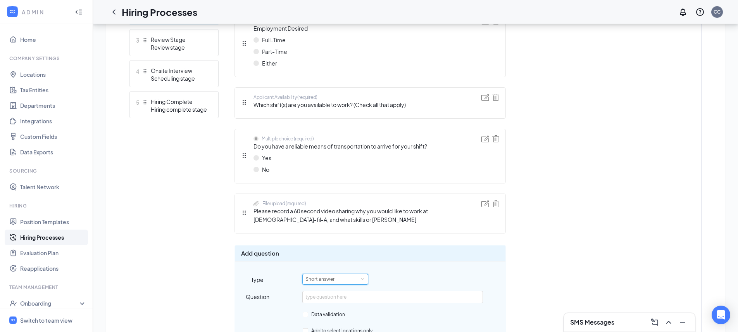
click at [345, 277] on div "Short answer" at bounding box center [335, 279] width 60 height 10
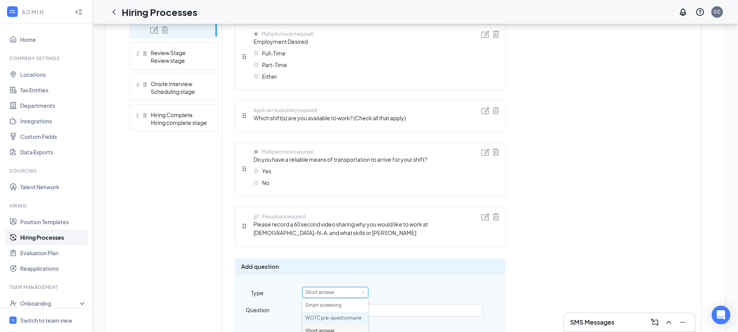
click at [337, 314] on li "WOTC pre-questionnaire" at bounding box center [335, 317] width 66 height 13
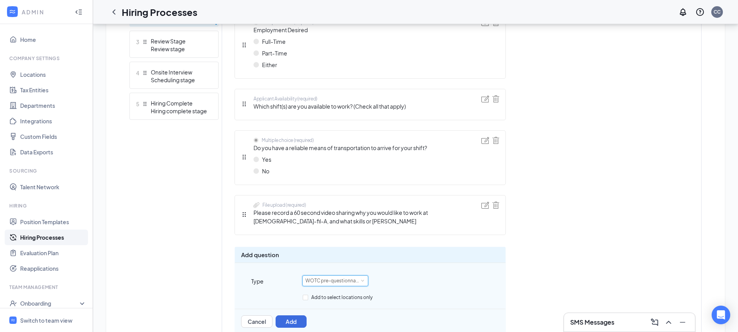
scroll to position [334, 0]
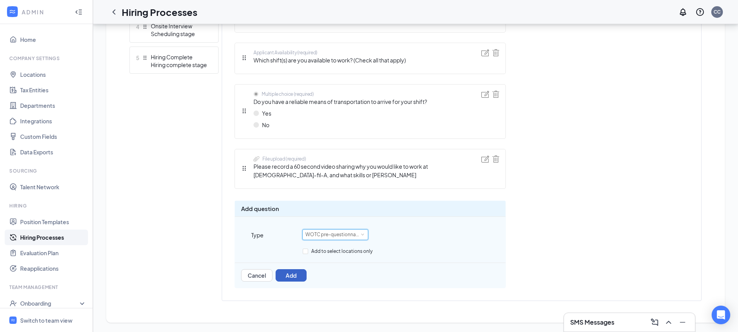
click at [289, 274] on button "Add" at bounding box center [290, 275] width 31 height 12
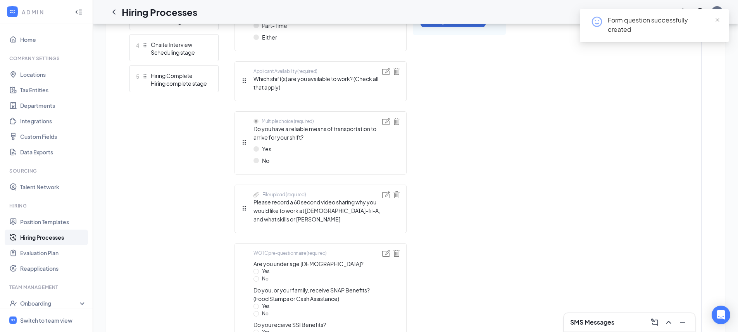
scroll to position [453, 0]
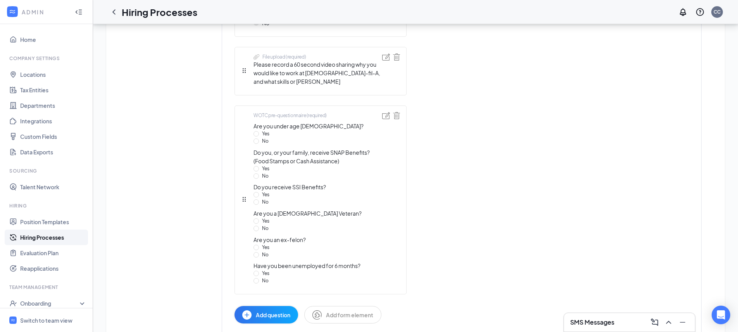
click at [257, 309] on button "Add question" at bounding box center [266, 314] width 64 height 17
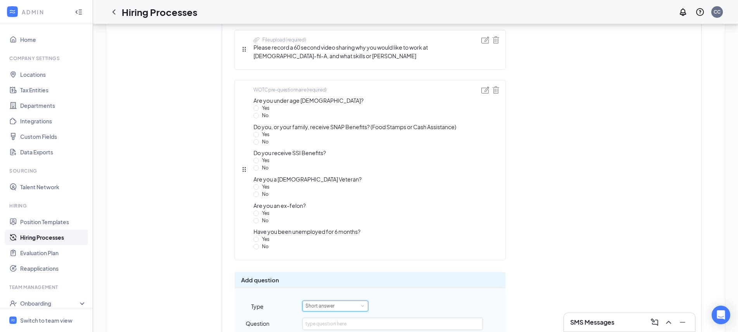
click at [341, 305] on div "Short answer" at bounding box center [335, 306] width 60 height 10
click at [335, 317] on li "Smart screening" at bounding box center [335, 320] width 66 height 13
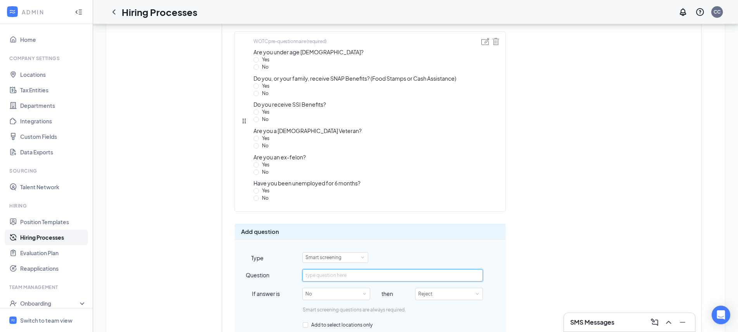
scroll to position [575, 0]
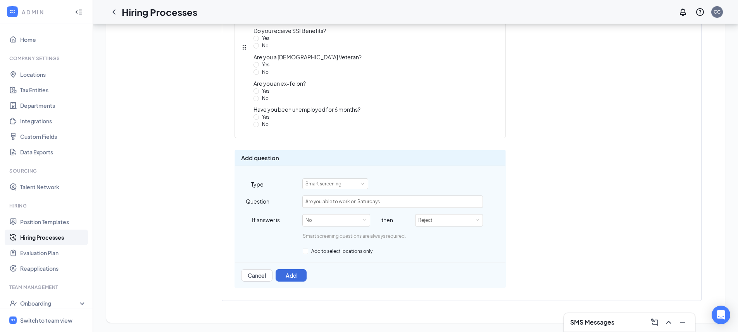
click at [426, 226] on div "Smart screening questions are always required." at bounding box center [370, 233] width 270 height 14
click at [429, 224] on div "Reject" at bounding box center [428, 220] width 20 height 12
click at [401, 226] on div "Smart screening questions are always required." at bounding box center [354, 233] width 103 height 14
click at [394, 203] on input "Are you able to work on Saturdays" at bounding box center [392, 201] width 180 height 12
type input "Are you able to work on Saturdays?"
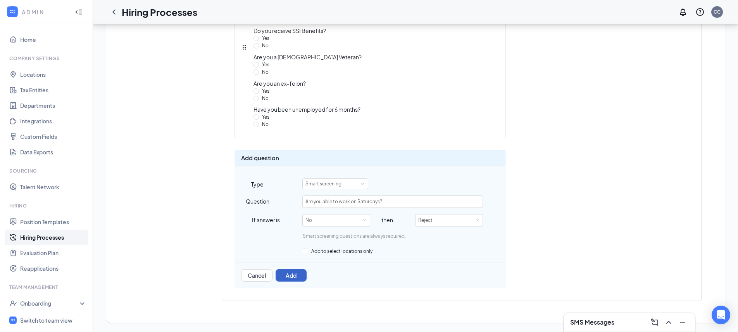
click at [297, 275] on button "Add" at bounding box center [290, 275] width 31 height 12
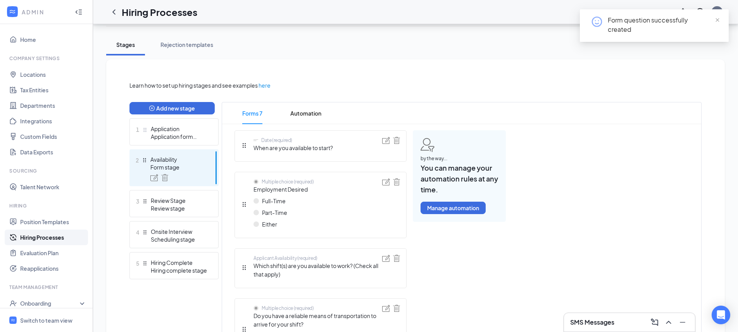
scroll to position [0, 0]
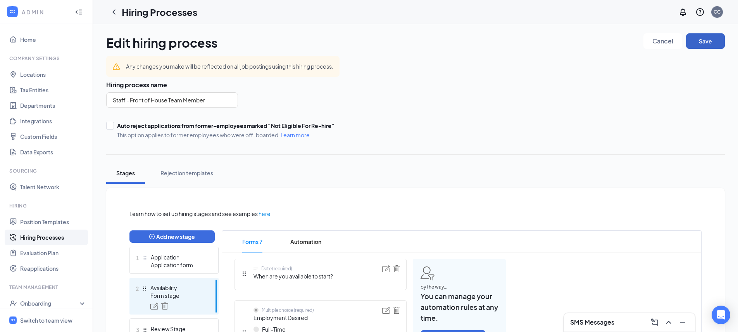
click at [699, 39] on button "Save" at bounding box center [705, 40] width 39 height 15
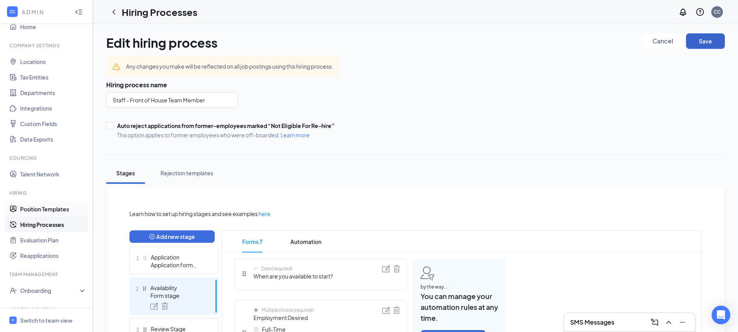
scroll to position [57, 0]
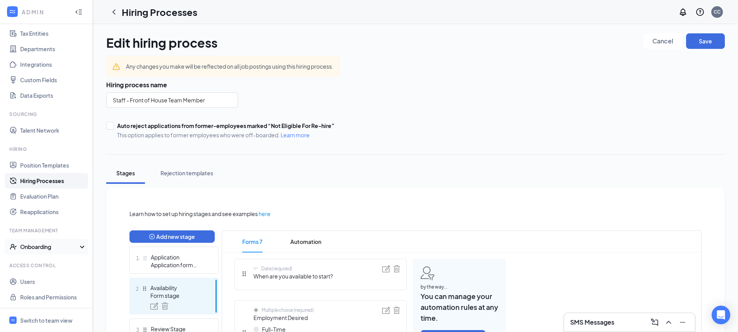
click at [49, 245] on div "Onboarding" at bounding box center [50, 247] width 60 height 8
click at [54, 264] on link "Onboarding Processes" at bounding box center [53, 261] width 66 height 15
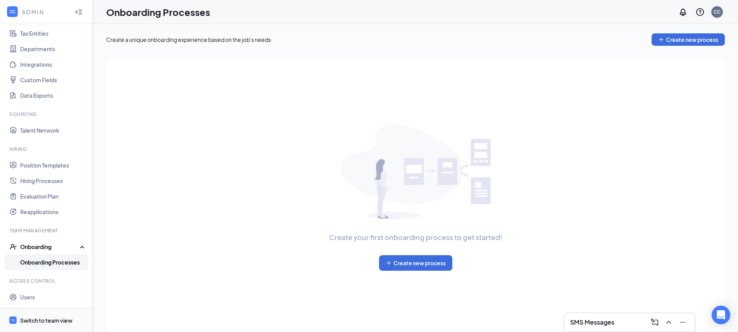
click at [60, 322] on div "Switch to team view" at bounding box center [46, 320] width 52 height 8
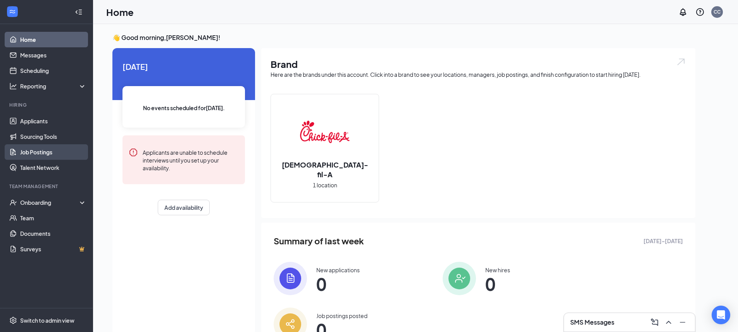
click at [46, 152] on link "Job Postings" at bounding box center [53, 151] width 66 height 15
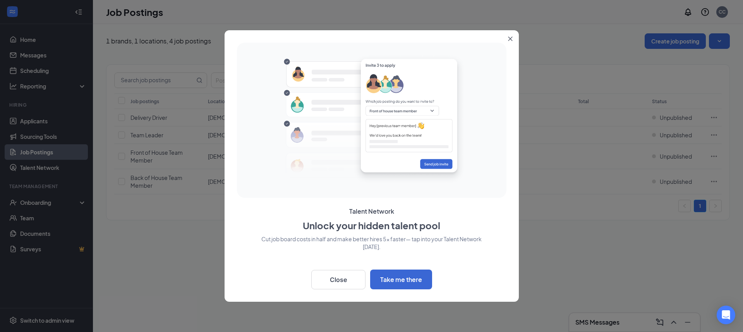
click at [510, 41] on button "Close" at bounding box center [512, 37] width 14 height 14
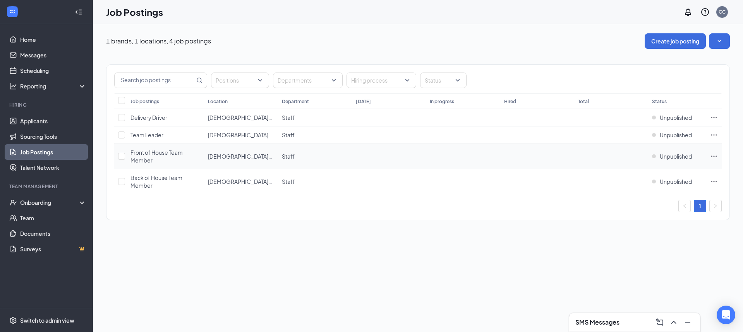
click at [124, 160] on td at bounding box center [120, 156] width 12 height 25
click at [123, 156] on input "checkbox" at bounding box center [121, 156] width 7 height 7
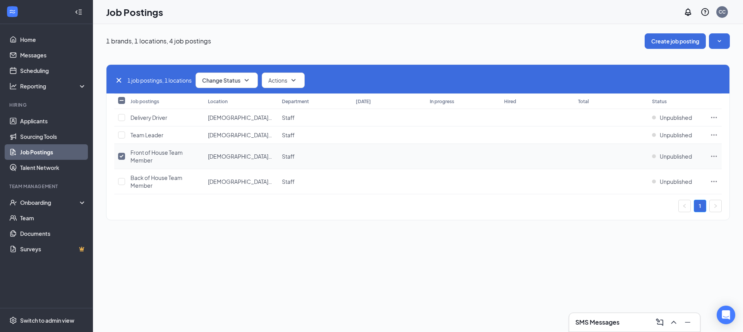
click at [122, 154] on input "checkbox" at bounding box center [121, 156] width 7 height 7
checkbox input "false"
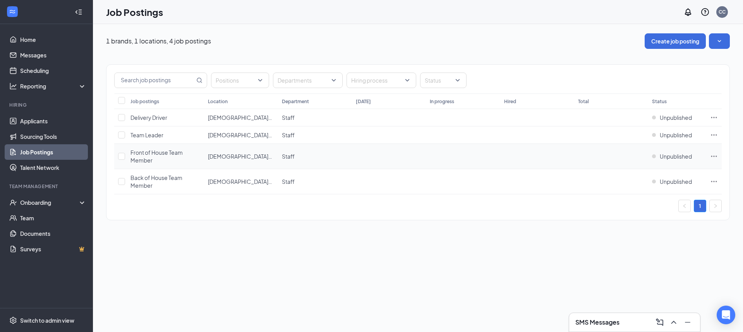
click at [713, 155] on icon "Ellipses" at bounding box center [715, 156] width 8 height 8
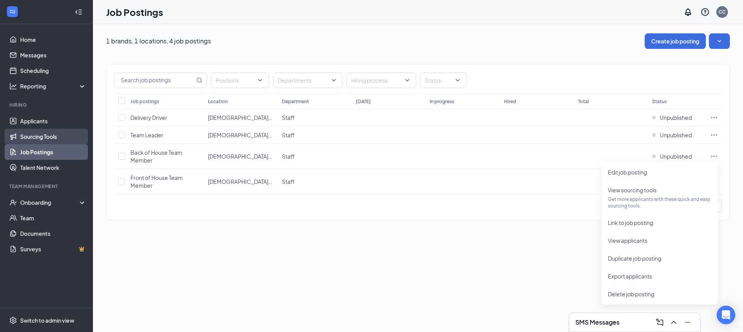
click at [47, 135] on link "Sourcing Tools" at bounding box center [53, 136] width 66 height 15
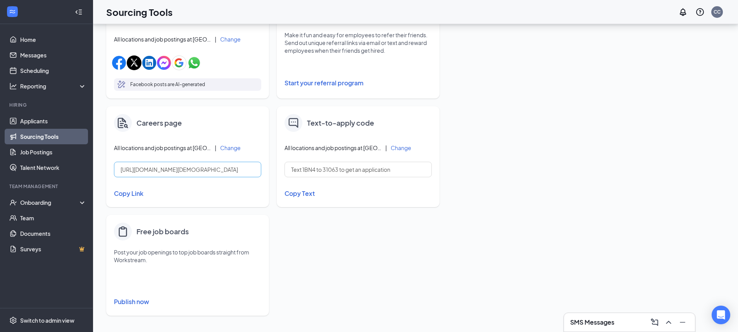
scroll to position [274, 0]
click at [394, 146] on button "Change" at bounding box center [401, 146] width 21 height 5
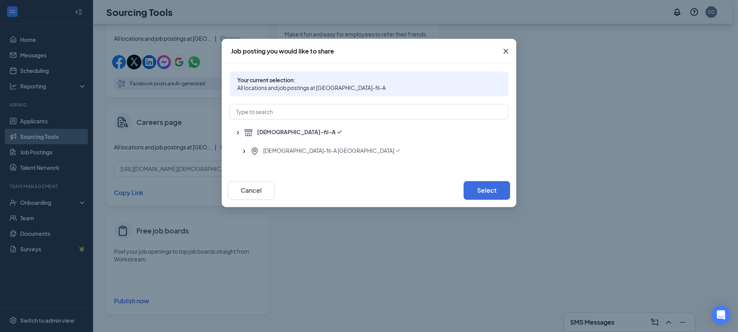
click at [272, 89] on span "All locations and job postings at Chick-fil-A" at bounding box center [368, 88] width 263 height 8
click at [501, 190] on button "Select" at bounding box center [486, 190] width 46 height 19
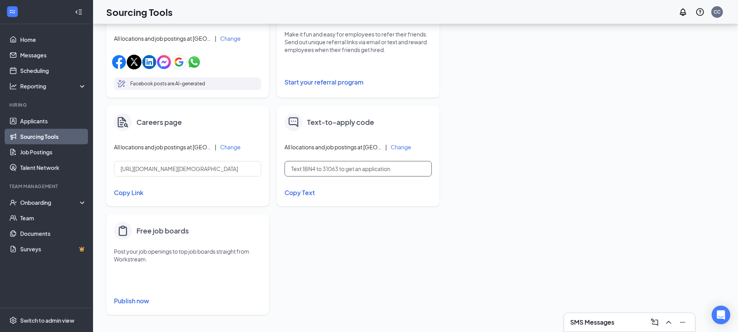
click at [319, 168] on input "Text 1BN4 to 31063 to get an application" at bounding box center [357, 168] width 147 height 15
click at [310, 169] on input "Text 1BN4 to 31063 to get an application" at bounding box center [357, 168] width 147 height 15
click at [317, 169] on input "Text 1BN4 to 31063 to get an application" at bounding box center [357, 168] width 147 height 15
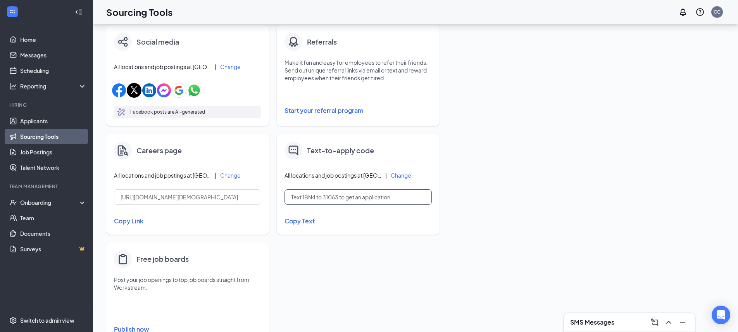
scroll to position [256, 0]
